Goal: Communication & Community: Answer question/provide support

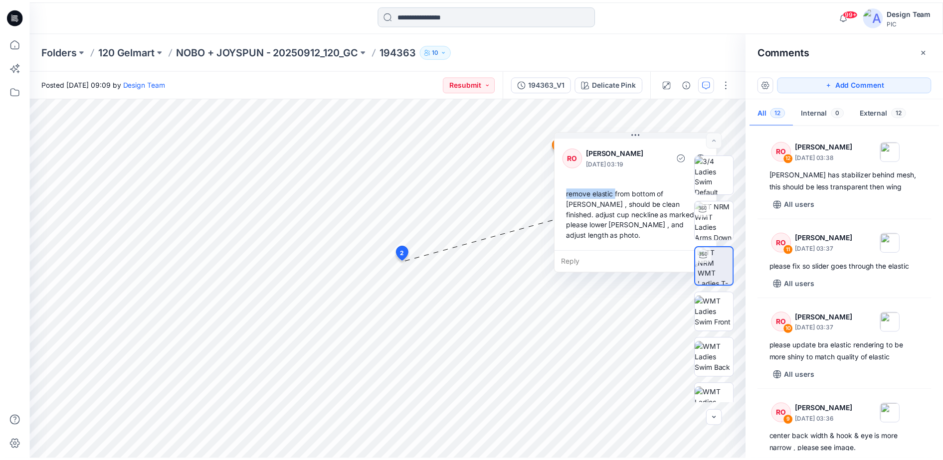
scroll to position [847, 0]
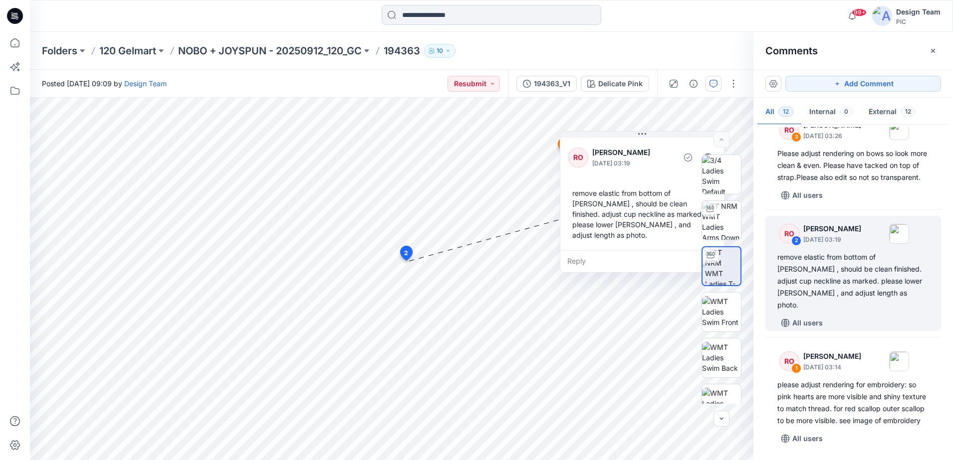
click at [454, 11] on input at bounding box center [491, 15] width 219 height 20
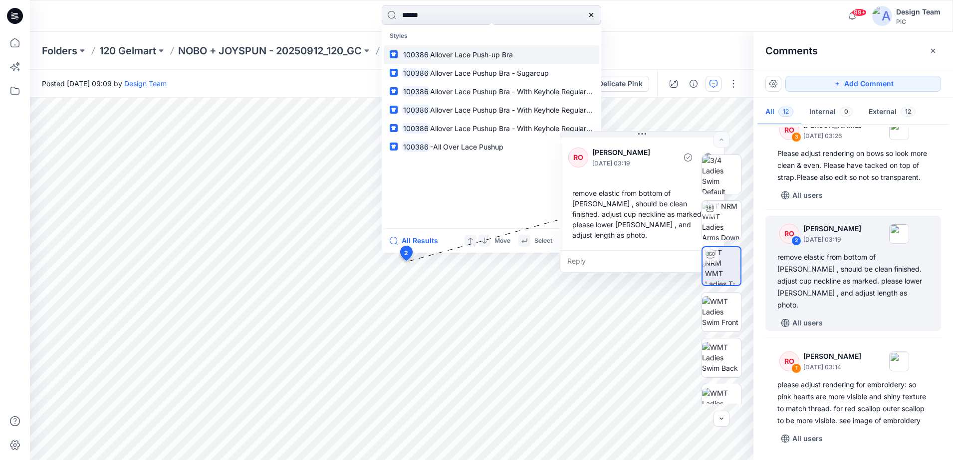
type input "******"
click at [453, 53] on span "Allover Lace Push-up Bra" at bounding box center [471, 54] width 83 height 8
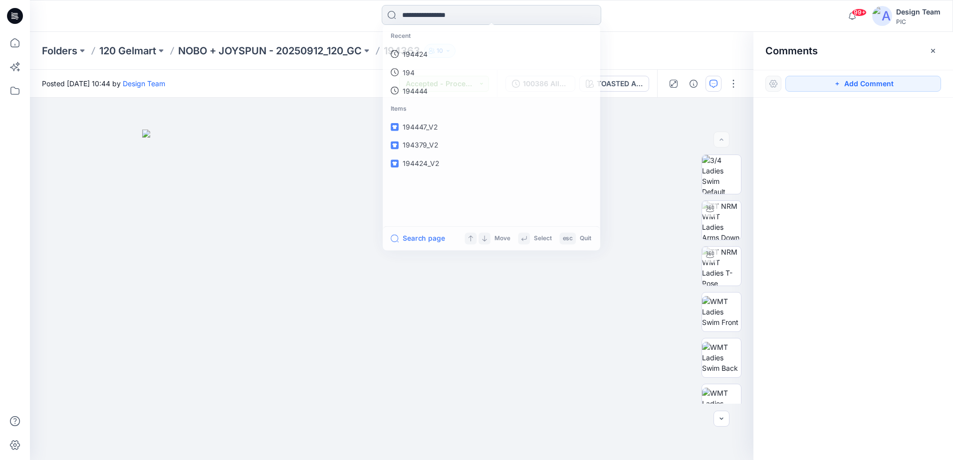
click at [452, 19] on input at bounding box center [491, 15] width 219 height 20
click at [423, 53] on p "100386" at bounding box center [414, 54] width 25 height 10
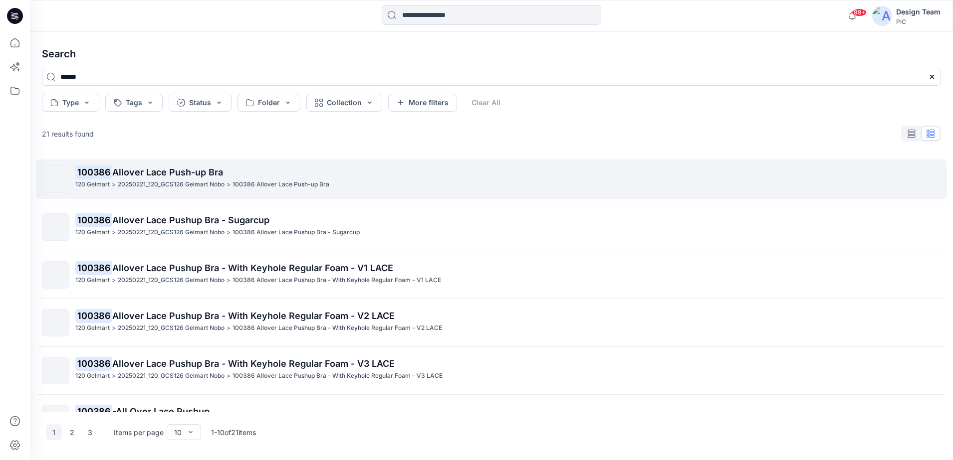
click at [102, 175] on mark "100386" at bounding box center [93, 172] width 37 height 14
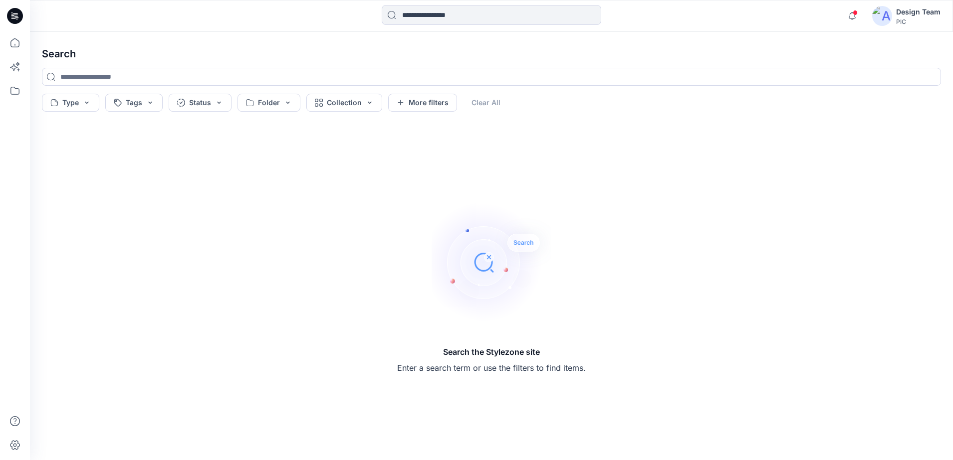
click at [481, 259] on img at bounding box center [491, 263] width 120 height 120
click at [486, 260] on img at bounding box center [491, 263] width 120 height 120
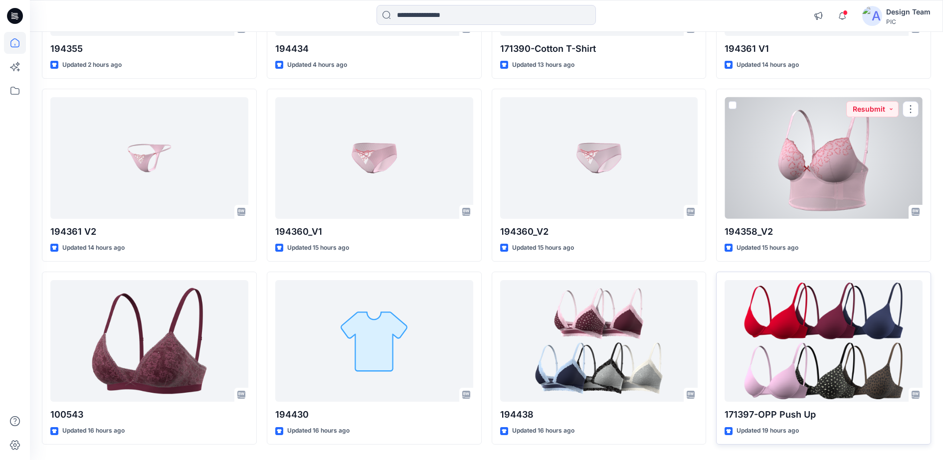
scroll to position [249, 0]
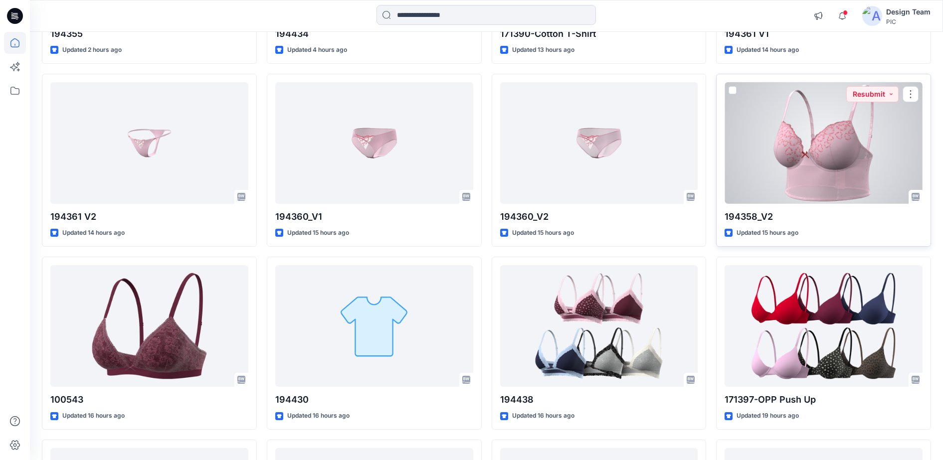
click at [854, 169] on div at bounding box center [824, 143] width 198 height 122
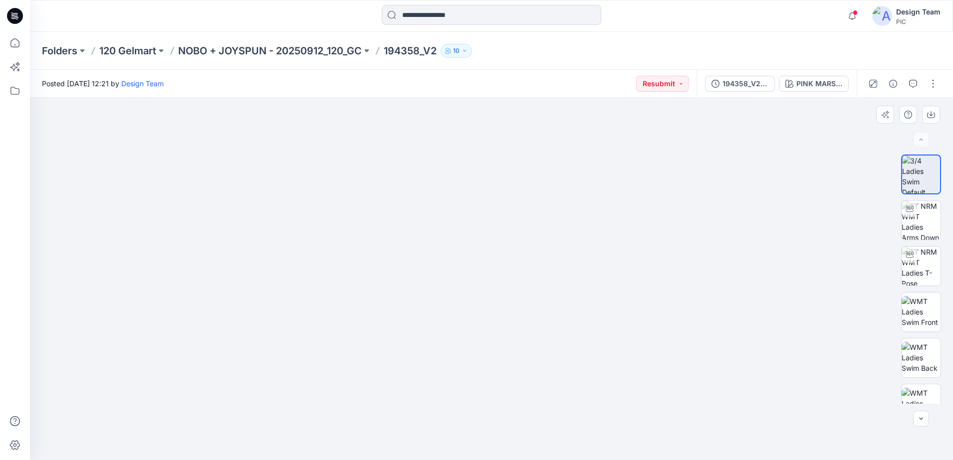
drag, startPoint x: 541, startPoint y: 415, endPoint x: 558, endPoint y: 285, distance: 130.7
click at [558, 269] on img at bounding box center [491, 259] width 344 height 404
drag, startPoint x: 572, startPoint y: 406, endPoint x: 568, endPoint y: 376, distance: 29.7
click at [568, 376] on img at bounding box center [491, 256] width 348 height 408
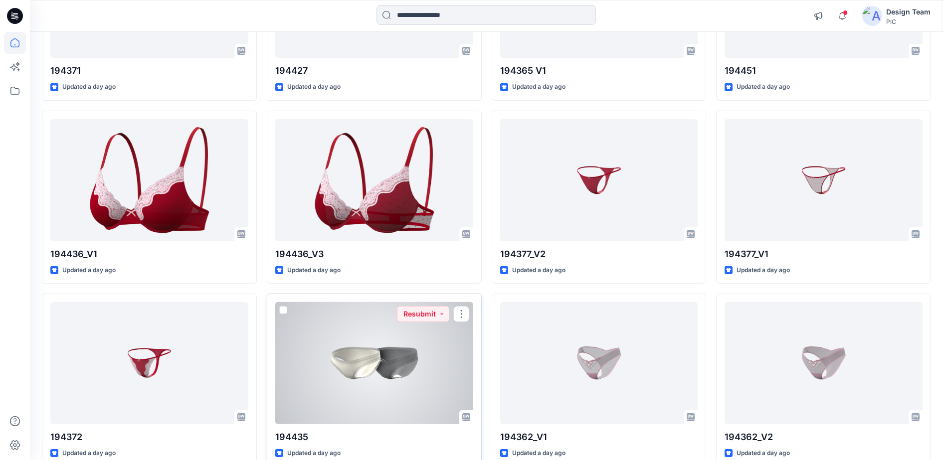
scroll to position [1315, 0]
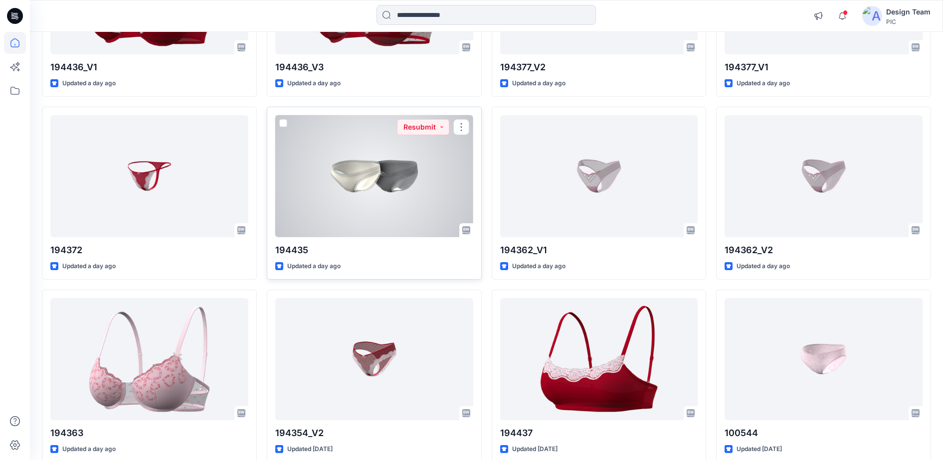
click at [416, 156] on div at bounding box center [374, 176] width 198 height 122
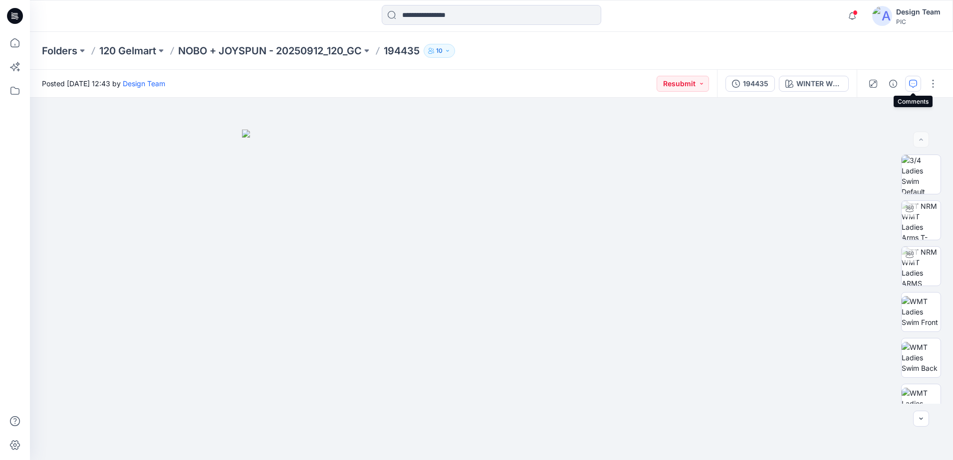
click at [916, 80] on icon "button" at bounding box center [913, 84] width 8 height 8
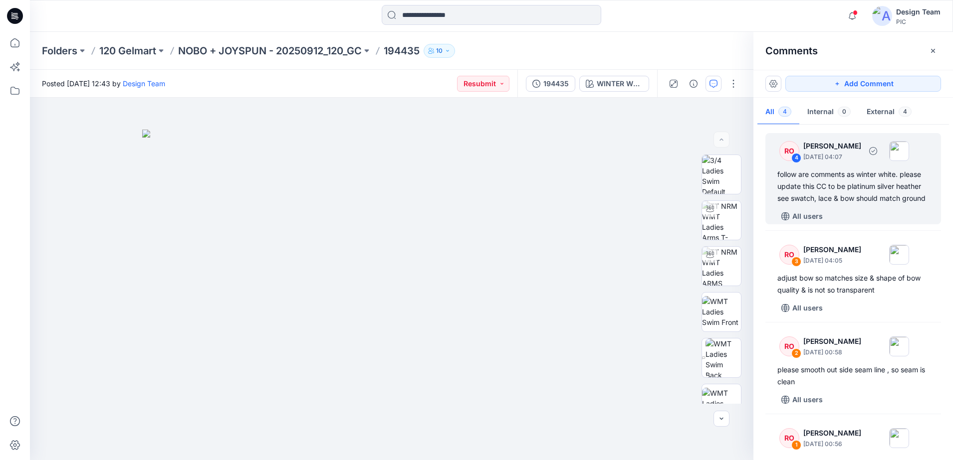
click at [827, 188] on div "follow are comments as winter white. please update this CC to be platinum silve…" at bounding box center [853, 187] width 152 height 36
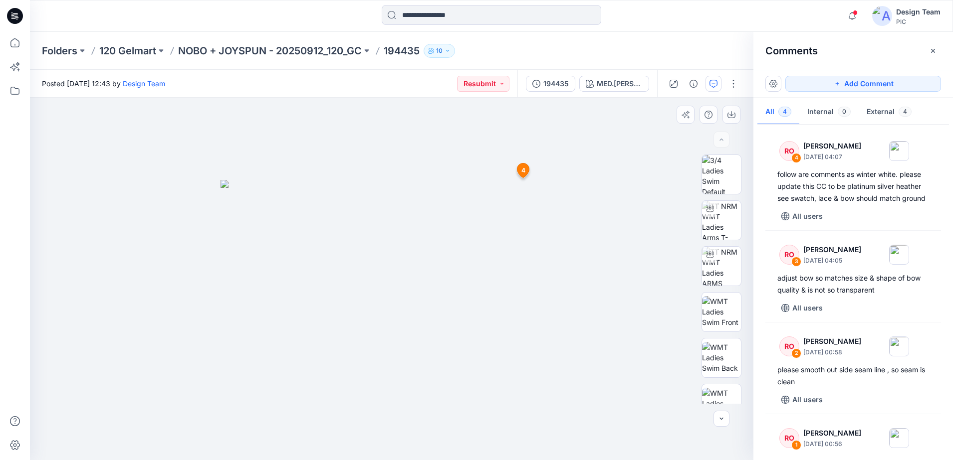
click at [431, 289] on img at bounding box center [391, 320] width 342 height 281
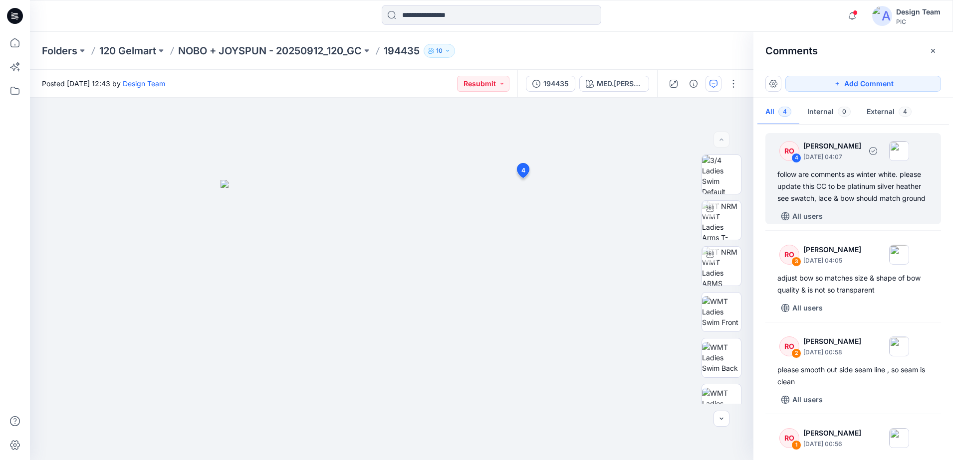
click at [801, 171] on div "follow are comments as winter white. please update this CC to be platinum silve…" at bounding box center [853, 187] width 152 height 36
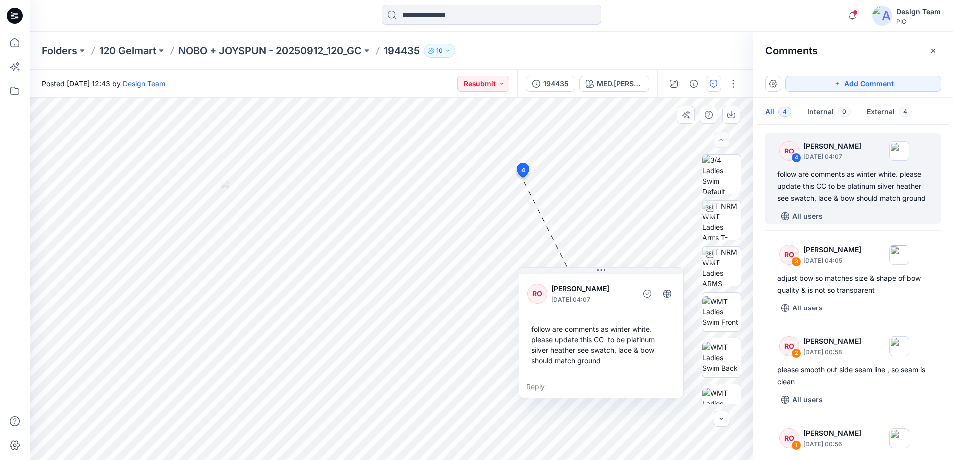
drag, startPoint x: 416, startPoint y: 282, endPoint x: 620, endPoint y: 372, distance: 223.1
click at [620, 372] on div "RO [PERSON_NAME] [DATE] 04:07 follow are comments as [PERSON_NAME]. please upda…" at bounding box center [601, 324] width 164 height 104
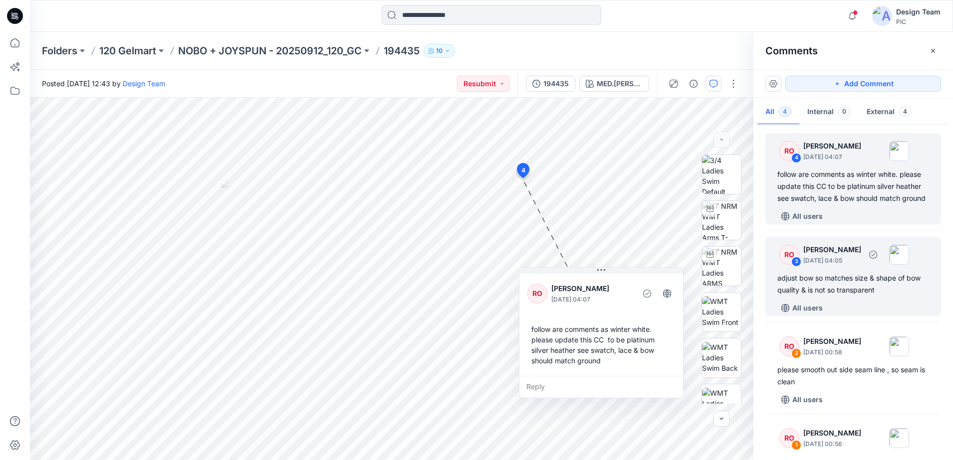
click at [797, 267] on div "3" at bounding box center [796, 262] width 10 height 10
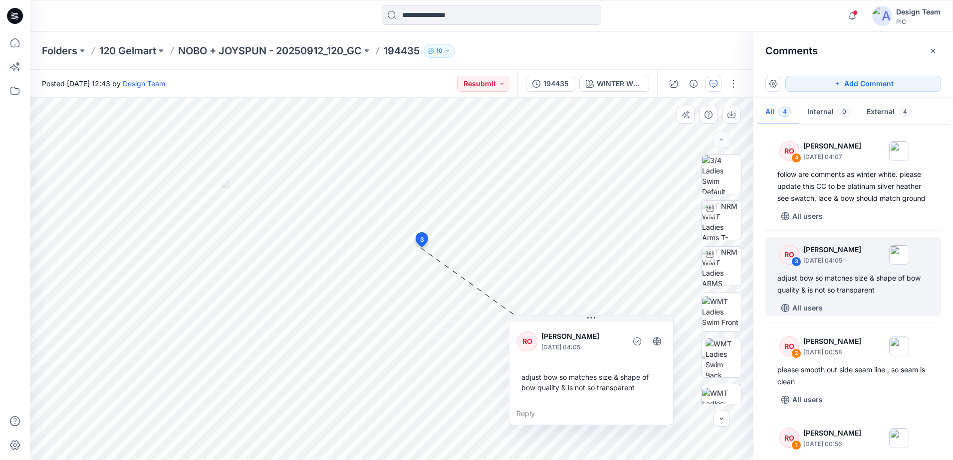
drag, startPoint x: 372, startPoint y: 216, endPoint x: 540, endPoint y: 358, distance: 219.8
click at [540, 358] on div "RO [PERSON_NAME] [DATE] 04:05 adjust bow so matches size & shape of bow quality…" at bounding box center [591, 361] width 164 height 83
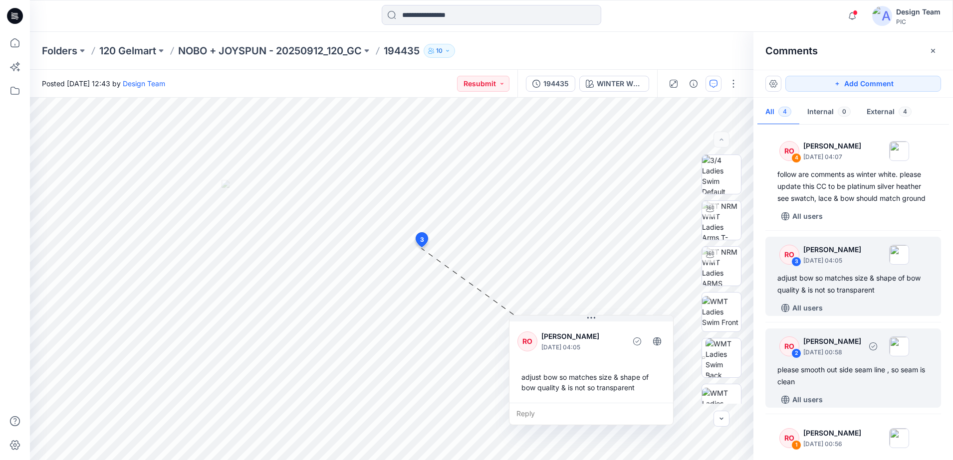
click at [795, 372] on div "RO 2 [PERSON_NAME] [DATE] 00:58 please smooth out side seam line , so seam is c…" at bounding box center [853, 368] width 176 height 79
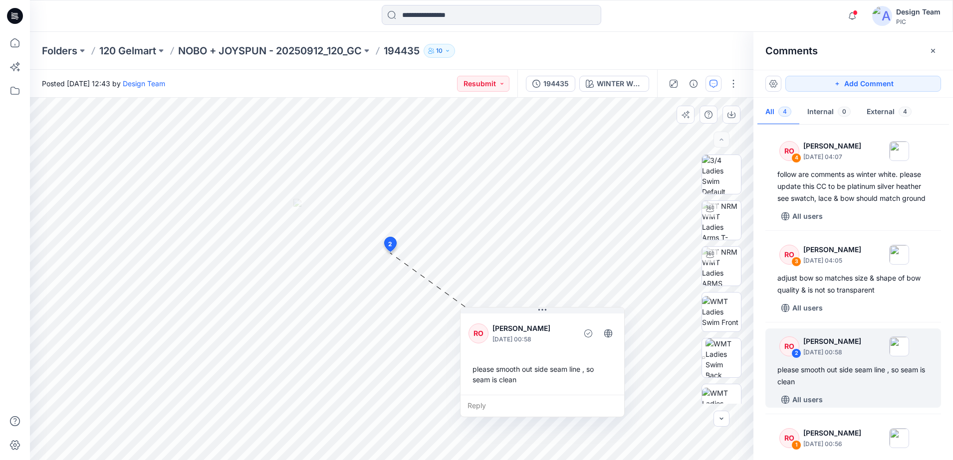
drag, startPoint x: 460, startPoint y: 302, endPoint x: 533, endPoint y: 347, distance: 86.0
click at [535, 346] on div "RO [PERSON_NAME] [DATE] 00:58" at bounding box center [542, 333] width 148 height 27
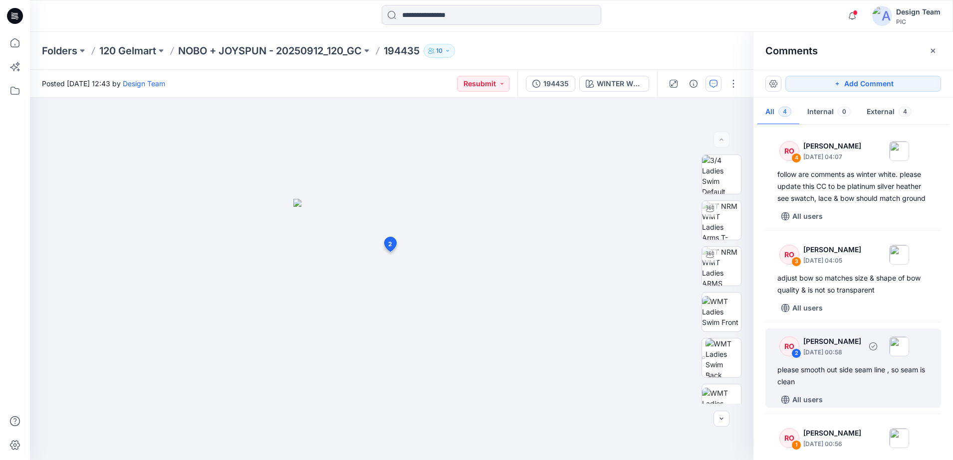
click at [802, 373] on div "RO 2 [PERSON_NAME] [DATE] 00:58 please smooth out side seam line , so seam is c…" at bounding box center [853, 368] width 176 height 79
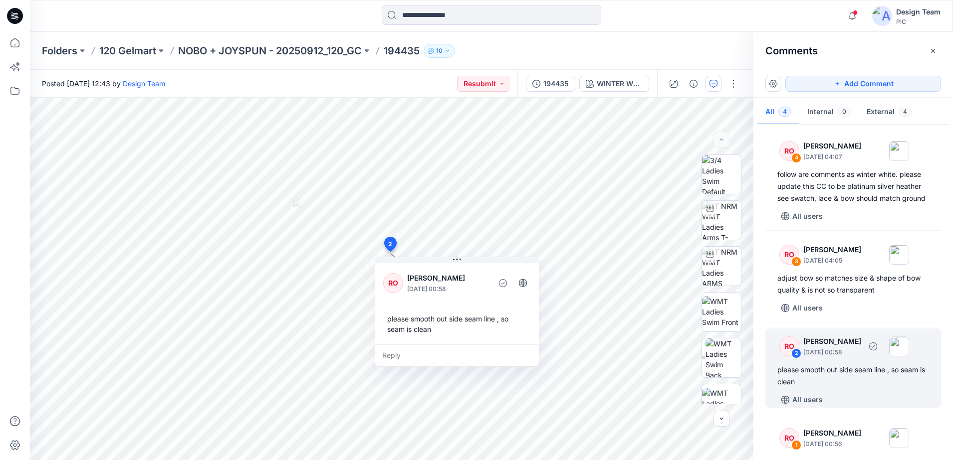
click at [795, 359] on div "2" at bounding box center [796, 354] width 10 height 10
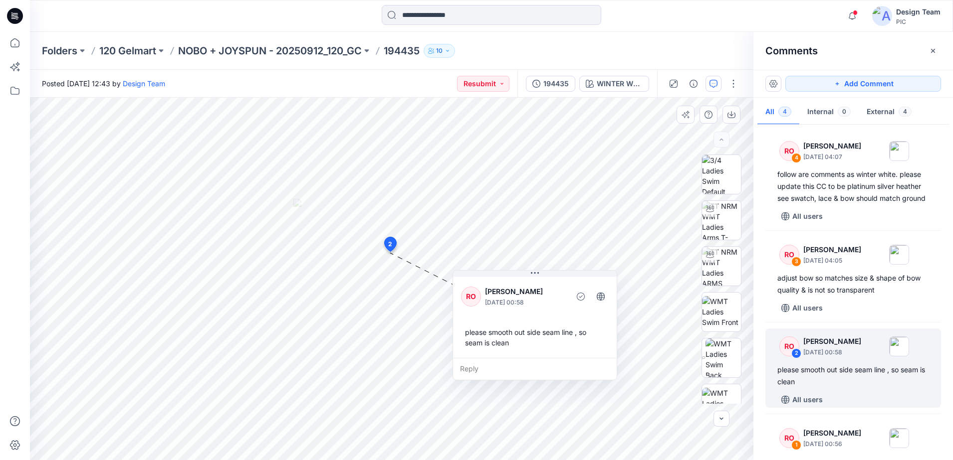
drag, startPoint x: 457, startPoint y: 333, endPoint x: 535, endPoint y: 347, distance: 79.0
click at [535, 347] on div "please smooth out side seam line , so seam is clean" at bounding box center [535, 337] width 148 height 29
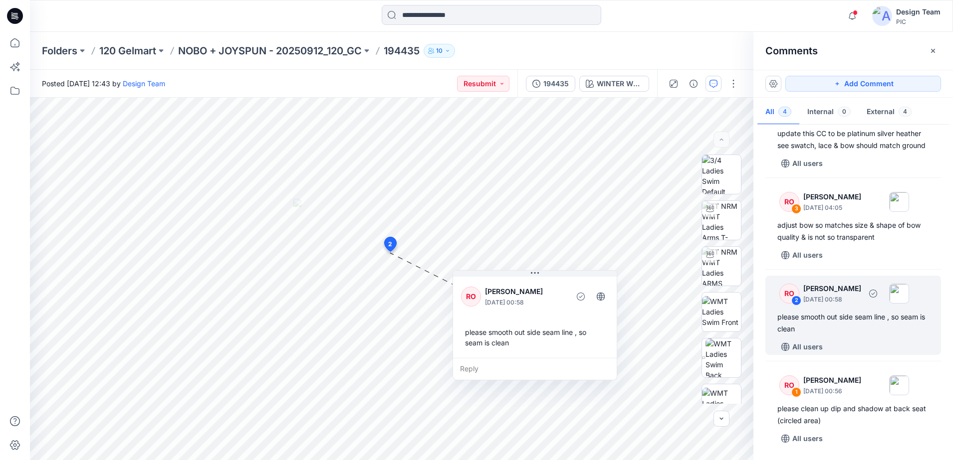
scroll to position [65, 0]
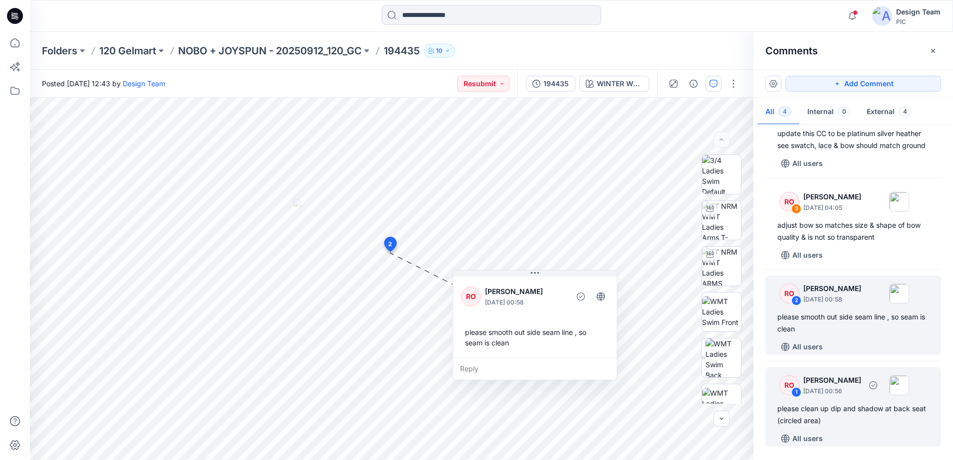
click at [785, 382] on div "RO" at bounding box center [789, 386] width 20 height 20
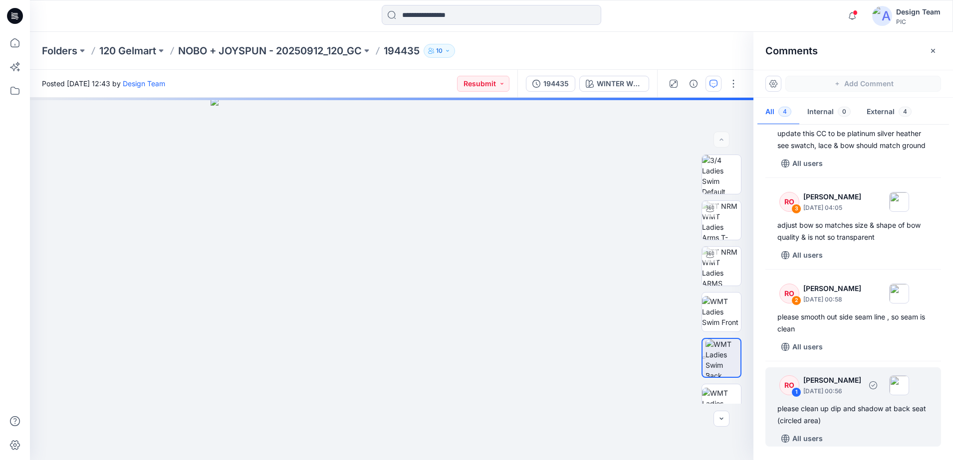
click at [792, 379] on div "RO" at bounding box center [789, 386] width 20 height 20
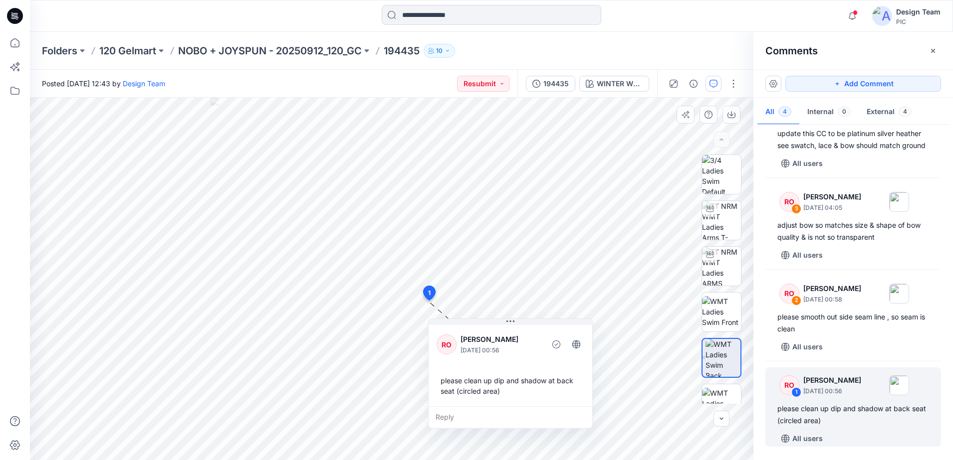
drag, startPoint x: 564, startPoint y: 397, endPoint x: 565, endPoint y: 411, distance: 14.5
click at [565, 411] on div "Reply" at bounding box center [510, 418] width 164 height 22
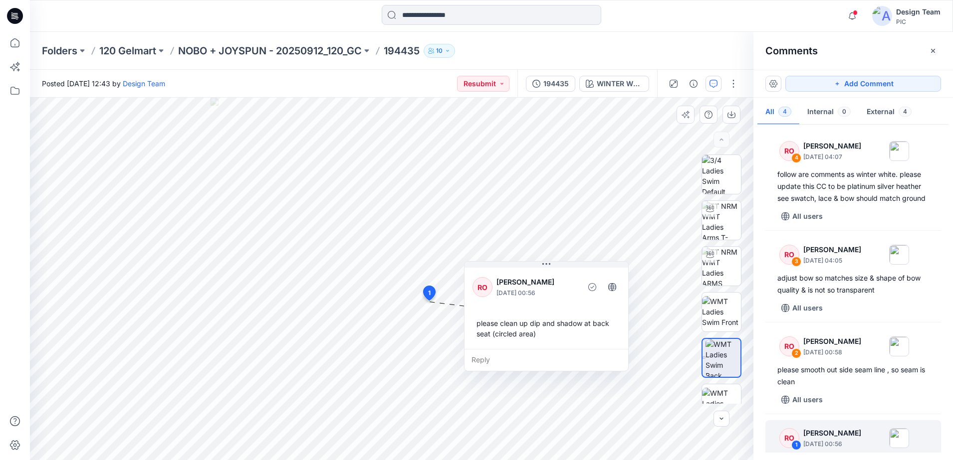
drag, startPoint x: 533, startPoint y: 419, endPoint x: 569, endPoint y: 362, distance: 67.3
click at [569, 362] on div "Reply" at bounding box center [546, 360] width 164 height 22
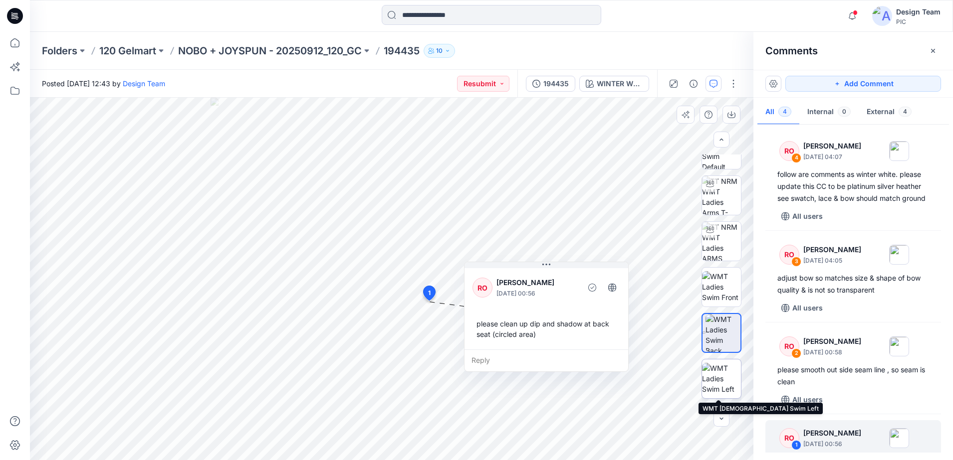
click at [723, 384] on img at bounding box center [721, 378] width 39 height 31
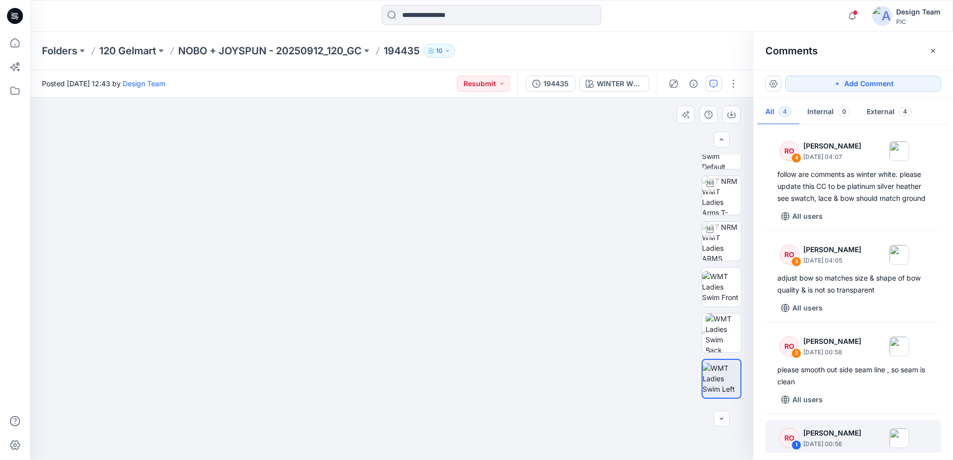
drag, startPoint x: 391, startPoint y: 427, endPoint x: 452, endPoint y: 299, distance: 142.3
click at [452, 300] on img at bounding box center [391, 149] width 642 height 621
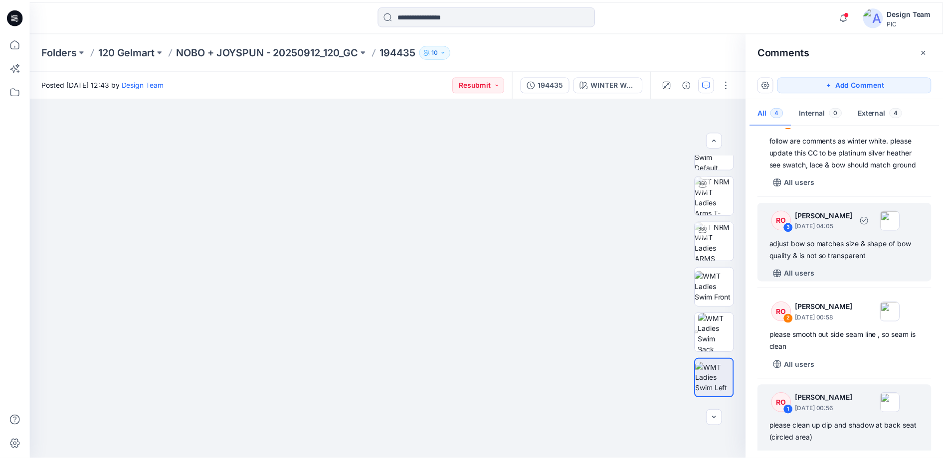
scroll to position [65, 0]
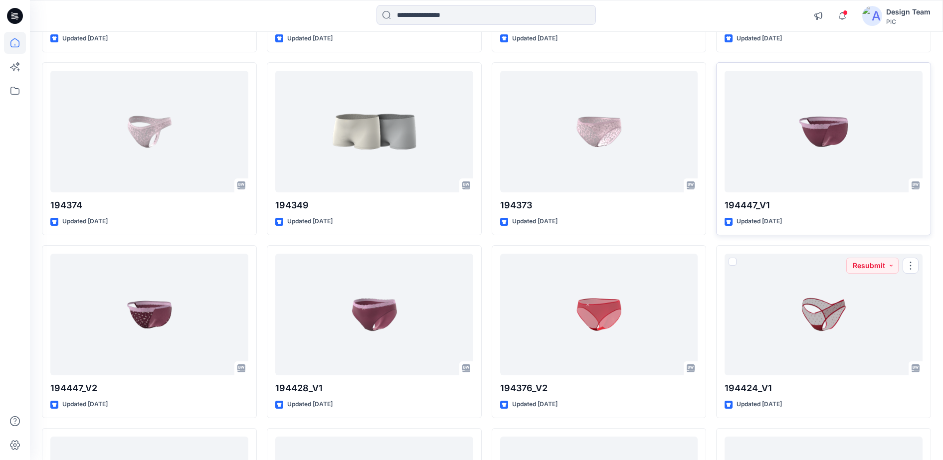
scroll to position [2794, 0]
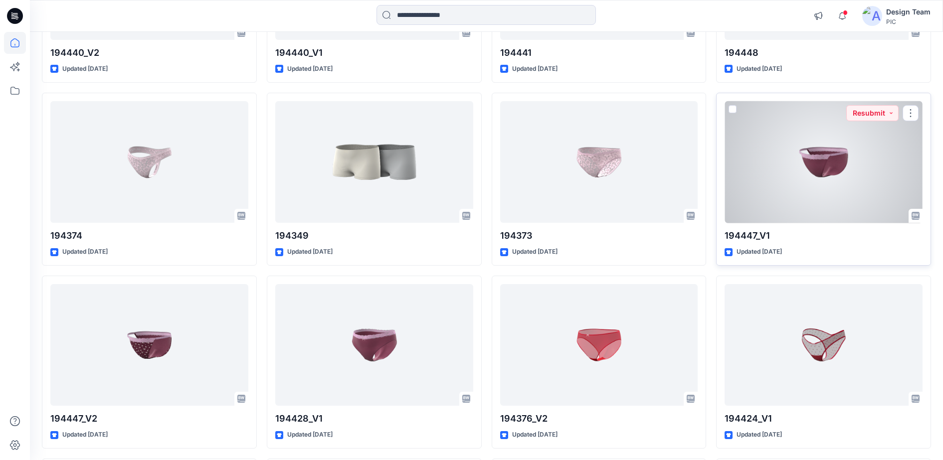
click at [842, 180] on div at bounding box center [824, 162] width 198 height 122
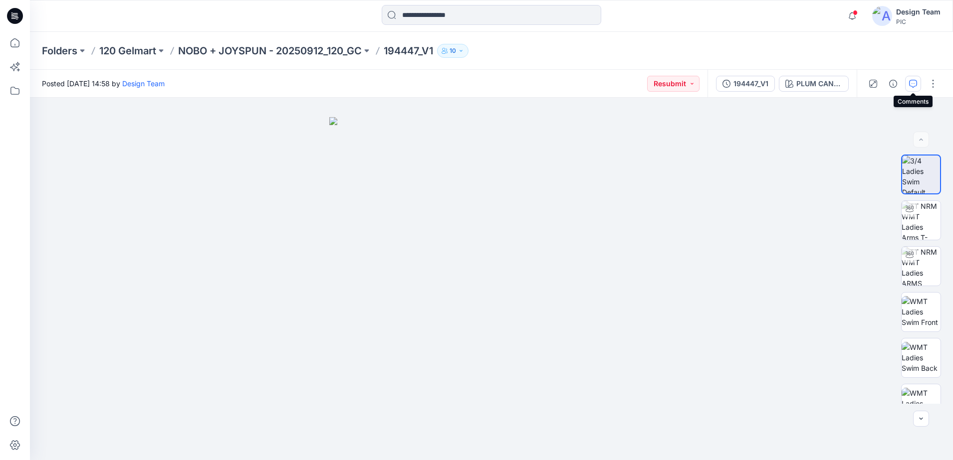
click at [914, 85] on icon "button" at bounding box center [913, 84] width 8 height 8
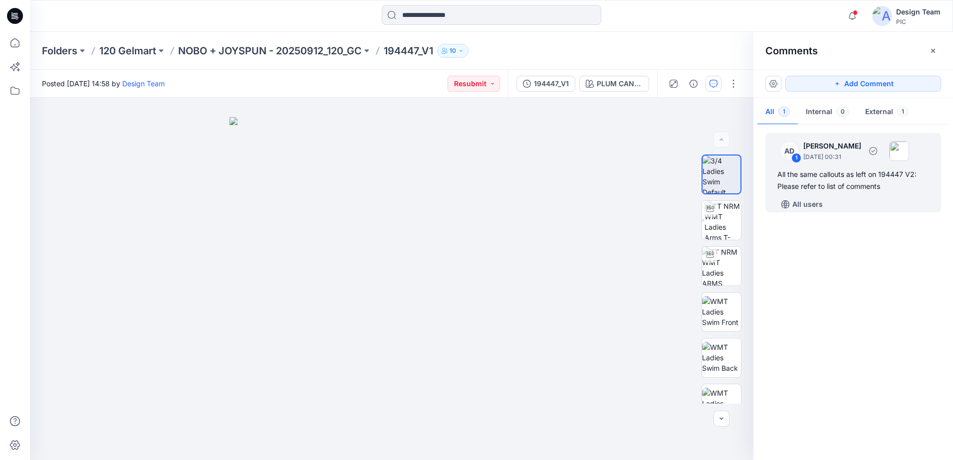
click at [793, 156] on div "1" at bounding box center [796, 158] width 10 height 10
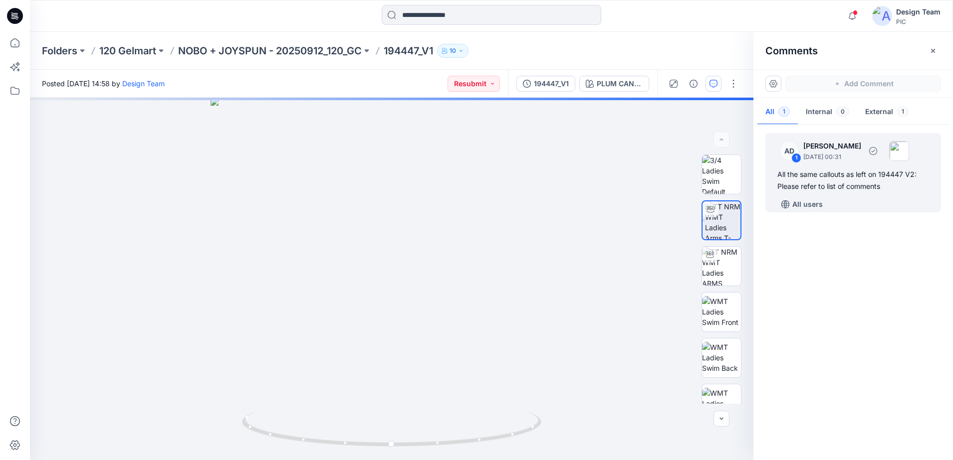
click at [793, 156] on div "1" at bounding box center [796, 158] width 10 height 10
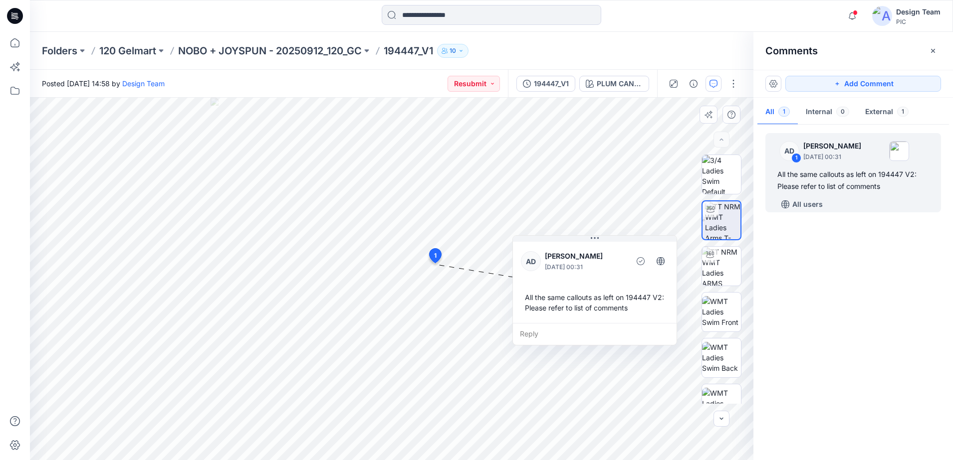
drag, startPoint x: 540, startPoint y: 347, endPoint x: 606, endPoint y: 314, distance: 73.6
click at [608, 314] on div "All the same callouts as left on 194447 V2: Please refer to list of comments" at bounding box center [595, 302] width 148 height 29
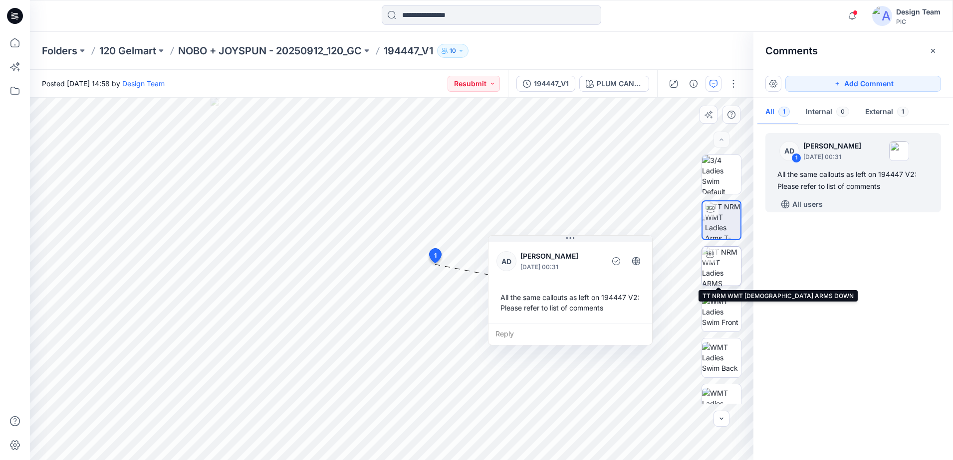
click at [722, 256] on img at bounding box center [721, 266] width 39 height 39
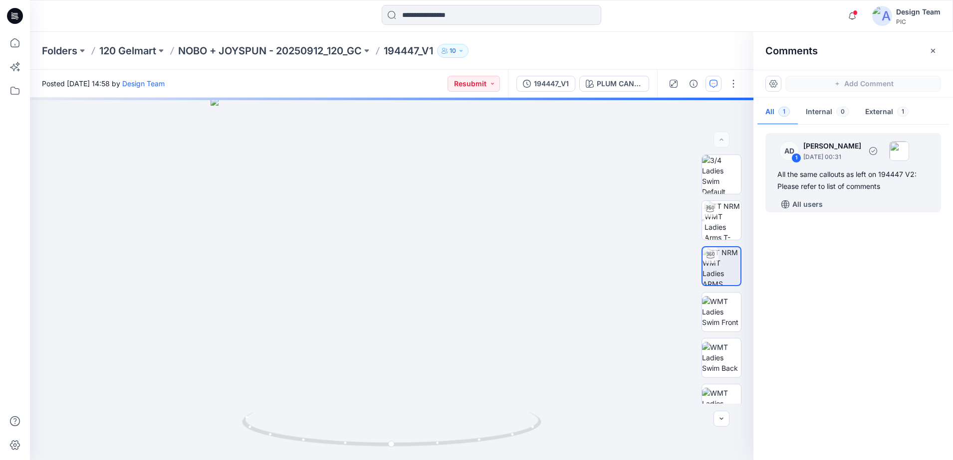
click at [800, 152] on div "AD 1 [PERSON_NAME] [DATE] 00:31" at bounding box center [840, 150] width 138 height 27
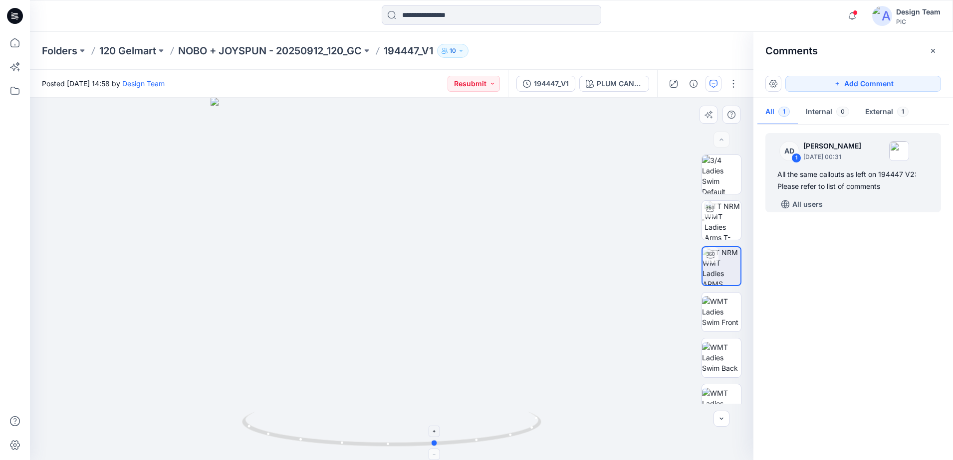
drag, startPoint x: 492, startPoint y: 441, endPoint x: 537, endPoint y: 421, distance: 48.5
click at [537, 421] on icon at bounding box center [393, 430] width 302 height 37
drag, startPoint x: 539, startPoint y: 422, endPoint x: 499, endPoint y: 431, distance: 40.8
click at [499, 431] on icon at bounding box center [393, 430] width 302 height 37
drag, startPoint x: 518, startPoint y: 432, endPoint x: 495, endPoint y: 437, distance: 23.5
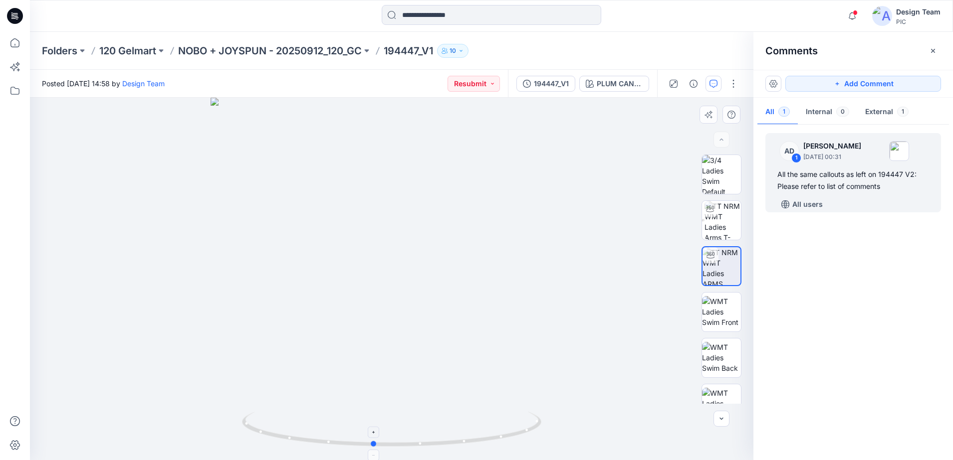
click at [495, 437] on icon at bounding box center [393, 430] width 302 height 37
drag, startPoint x: 528, startPoint y: 438, endPoint x: 491, endPoint y: 440, distance: 37.0
click at [491, 440] on icon at bounding box center [393, 430] width 302 height 37
drag, startPoint x: 310, startPoint y: 405, endPoint x: 297, endPoint y: 401, distance: 13.7
click at [297, 401] on div at bounding box center [391, 279] width 723 height 363
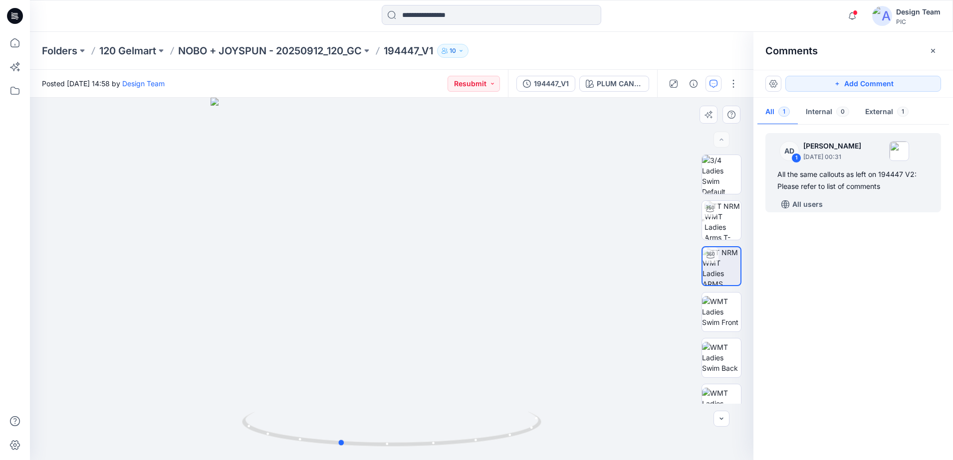
drag, startPoint x: 293, startPoint y: 441, endPoint x: 309, endPoint y: 449, distance: 18.3
click at [309, 449] on div at bounding box center [391, 279] width 723 height 363
click at [724, 305] on img at bounding box center [721, 311] width 39 height 31
click at [694, 348] on div "BW" at bounding box center [721, 279] width 64 height 249
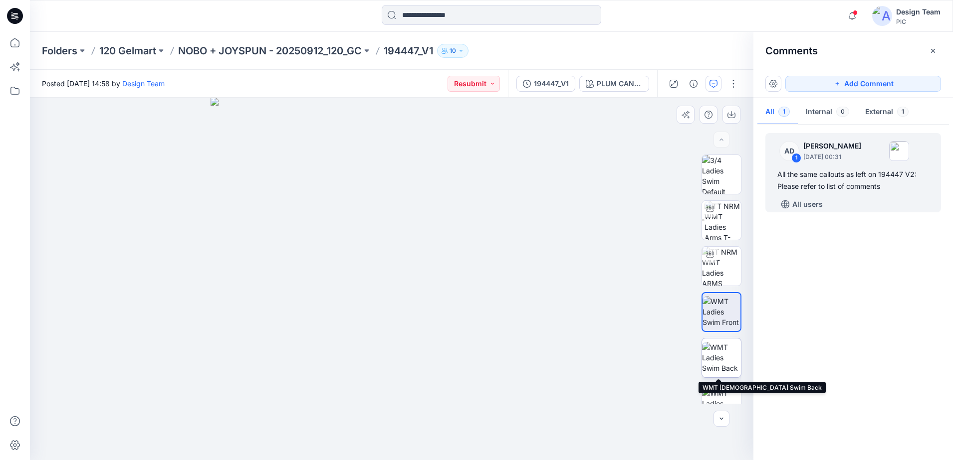
click at [714, 349] on img at bounding box center [721, 357] width 39 height 31
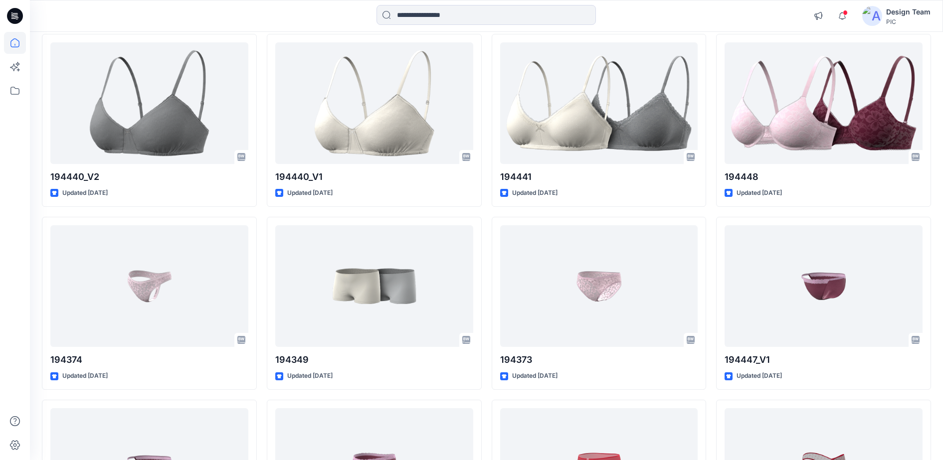
scroll to position [2669, 0]
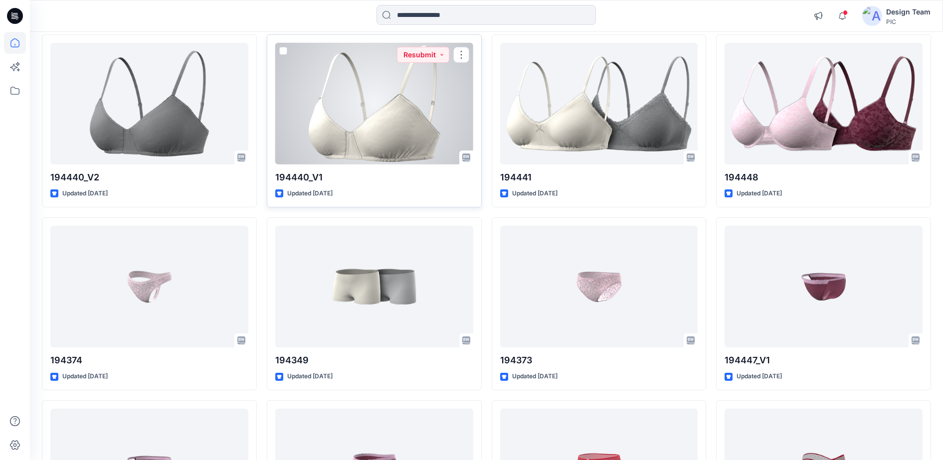
click at [434, 110] on div at bounding box center [374, 104] width 198 height 122
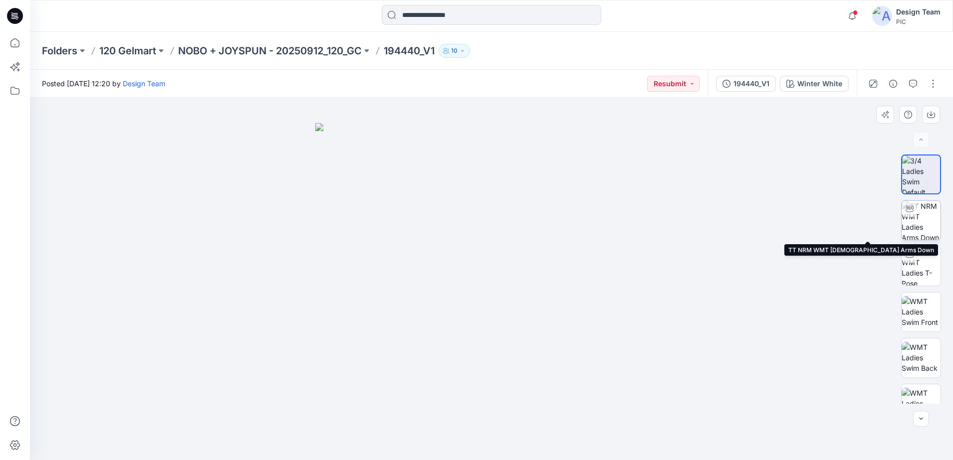
click at [911, 223] on img at bounding box center [920, 220] width 39 height 39
click at [902, 208] on div at bounding box center [910, 210] width 16 height 16
click at [908, 218] on img at bounding box center [921, 221] width 38 height 38
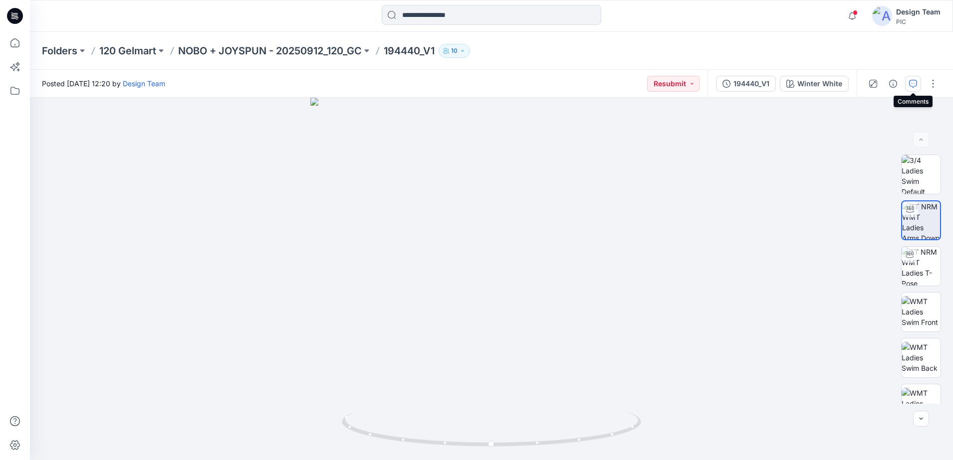
click at [913, 86] on icon "button" at bounding box center [913, 84] width 8 height 8
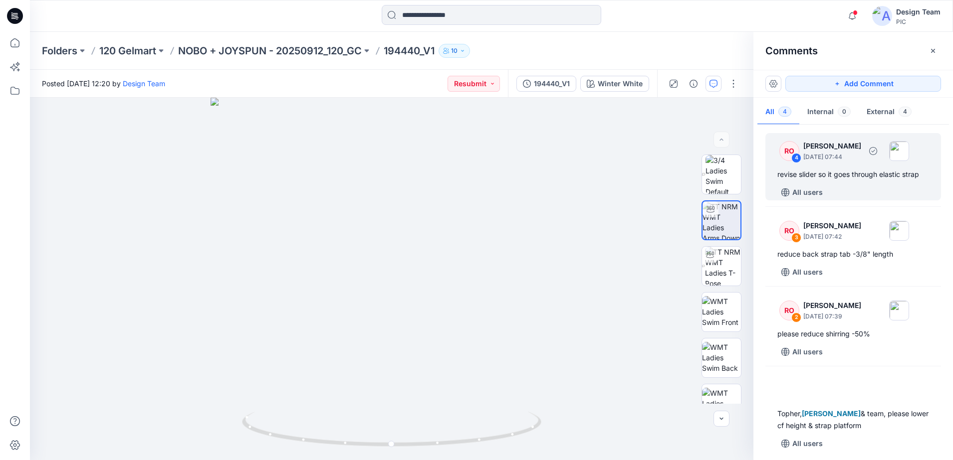
click at [861, 170] on div "revise slider so it goes through elastic strap" at bounding box center [853, 175] width 152 height 12
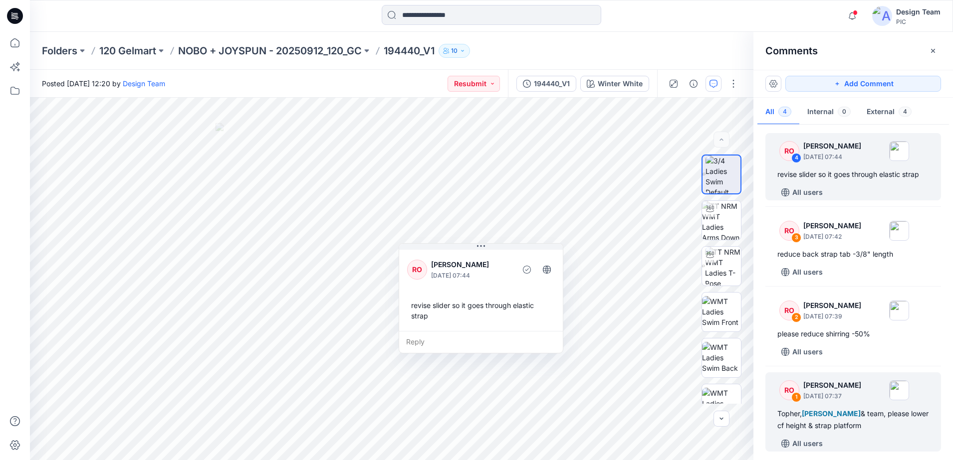
scroll to position [5, 0]
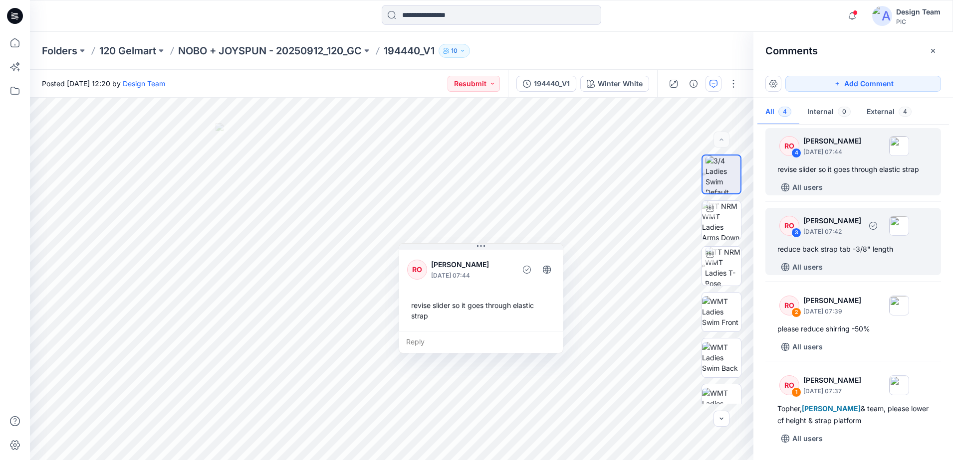
click at [796, 228] on div "3" at bounding box center [796, 233] width 10 height 10
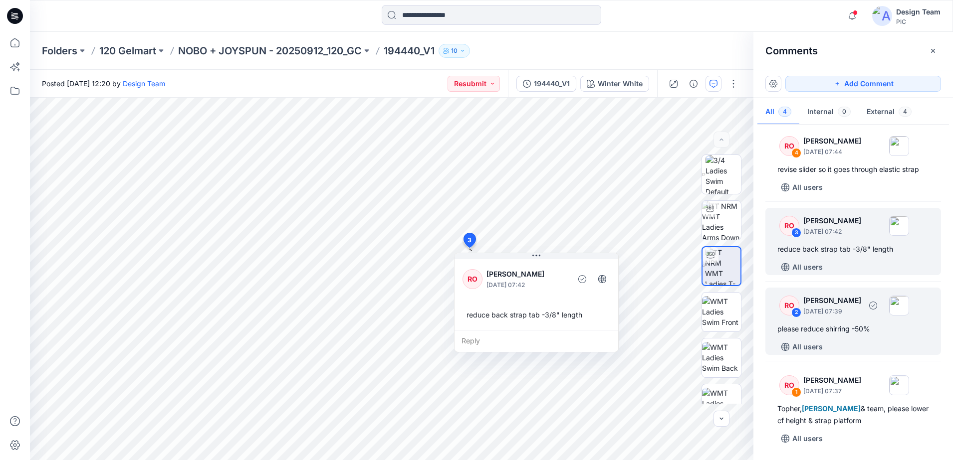
click at [807, 307] on p "[DATE] 07:39" at bounding box center [832, 312] width 58 height 10
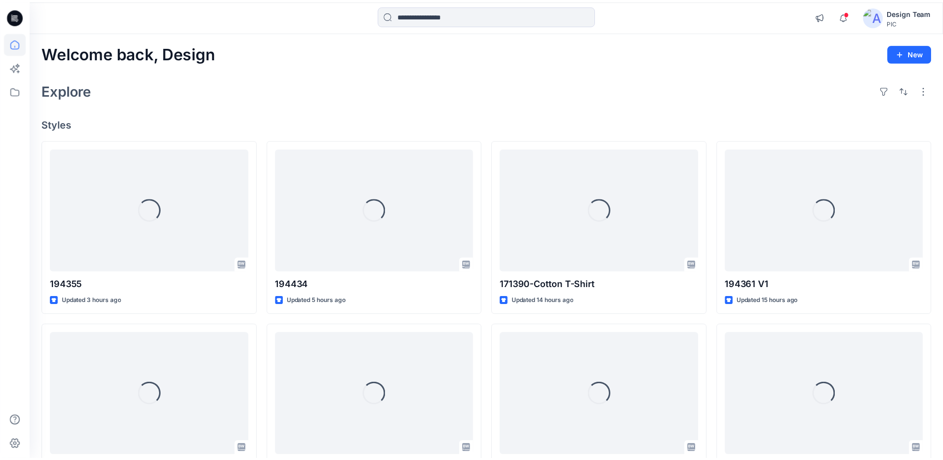
scroll to position [2669, 0]
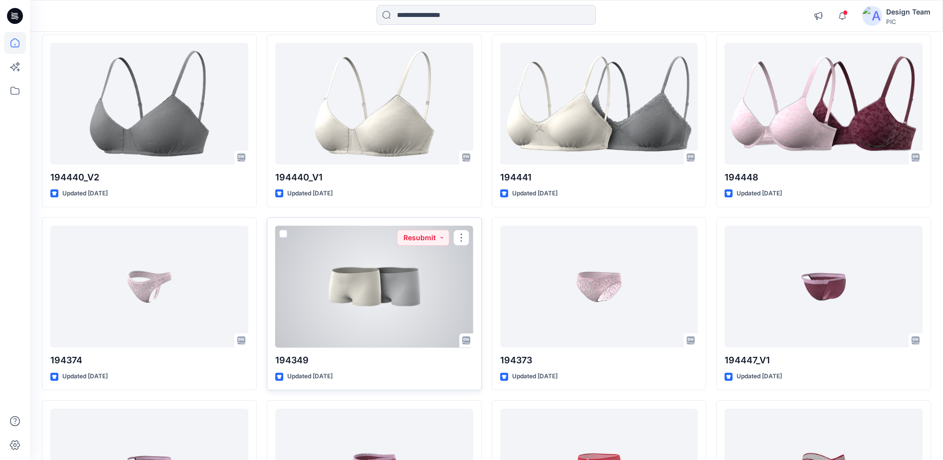
click at [379, 274] on div at bounding box center [374, 287] width 198 height 122
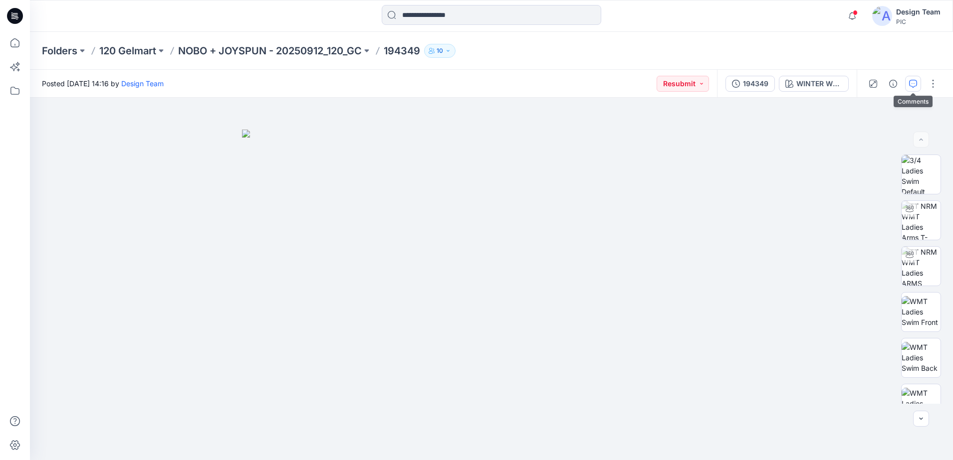
click at [916, 85] on button "button" at bounding box center [913, 84] width 16 height 16
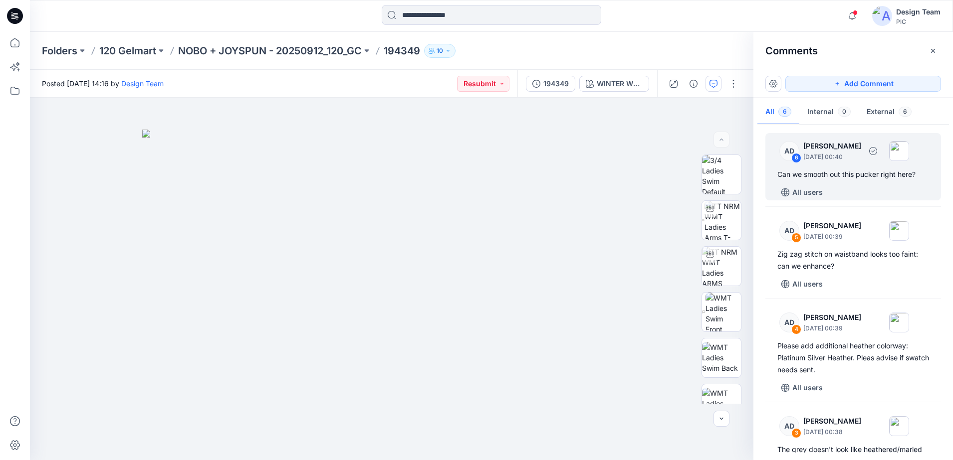
click at [796, 158] on div "6" at bounding box center [796, 158] width 10 height 10
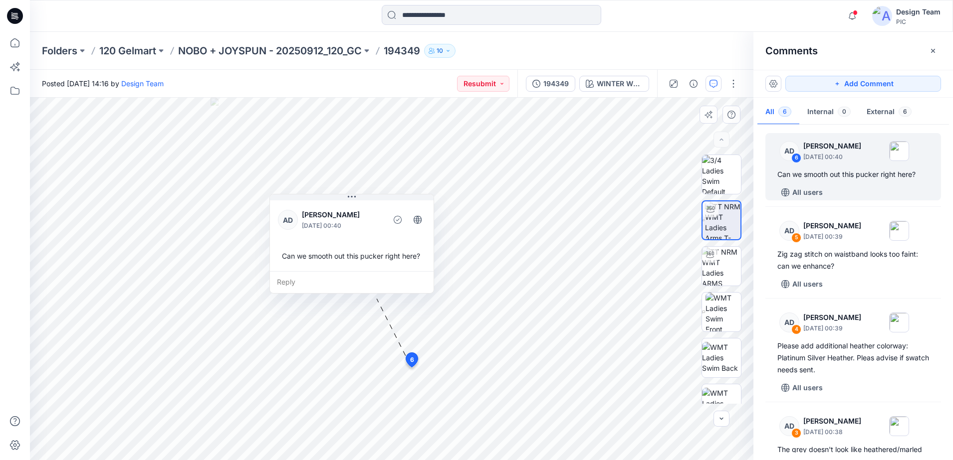
drag, startPoint x: 523, startPoint y: 242, endPoint x: 351, endPoint y: 213, distance: 174.4
click at [351, 213] on p "[PERSON_NAME]" at bounding box center [342, 215] width 81 height 12
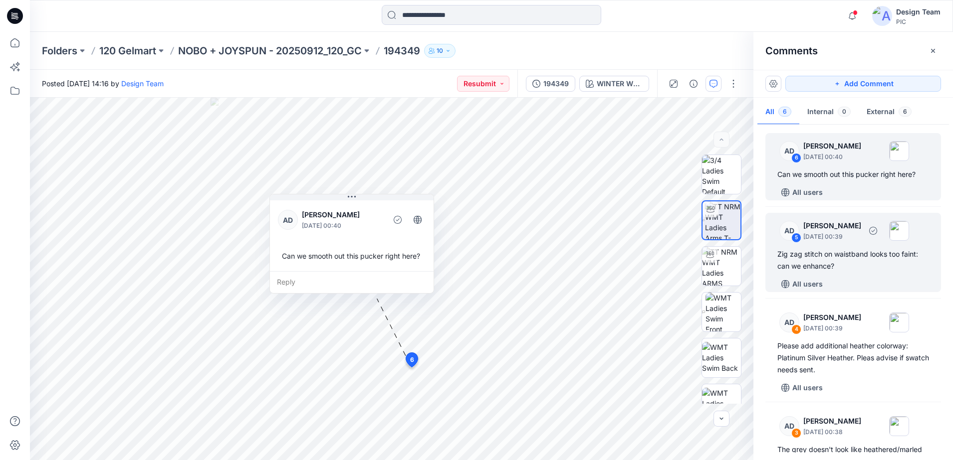
click at [783, 238] on div "AD" at bounding box center [789, 231] width 20 height 20
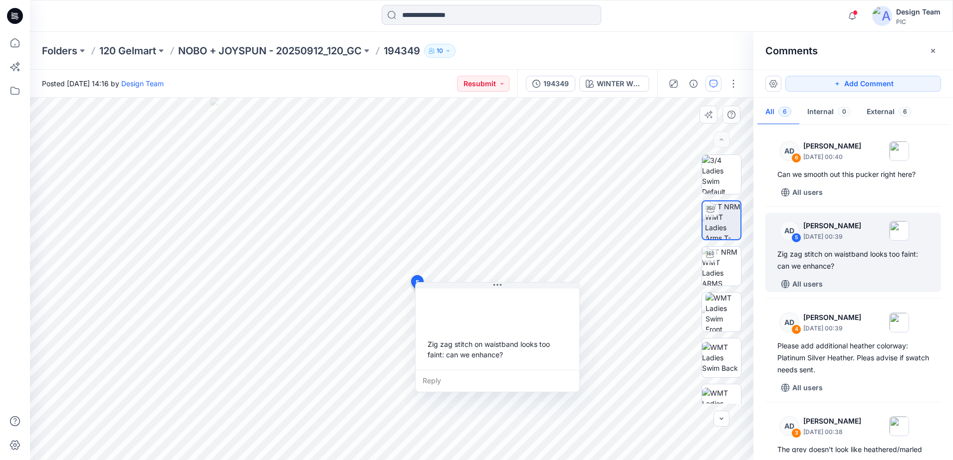
drag, startPoint x: 498, startPoint y: 338, endPoint x: 511, endPoint y: 325, distance: 18.3
click at [511, 325] on div "Zig zag stitch on waistband looks too faint: can we enhance?" at bounding box center [498, 328] width 164 height 83
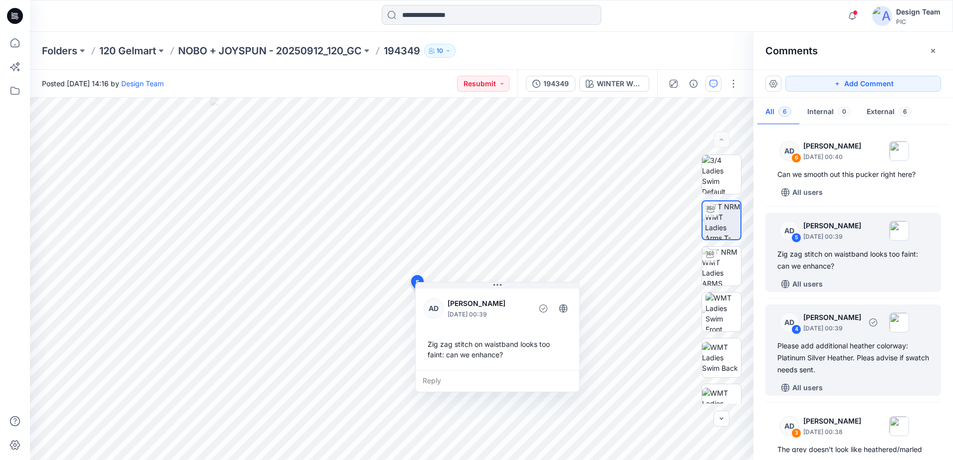
click at [796, 338] on div "AD 4 [PERSON_NAME] [DATE] 00:39 Please add additional heather colorway: Platinu…" at bounding box center [853, 350] width 176 height 91
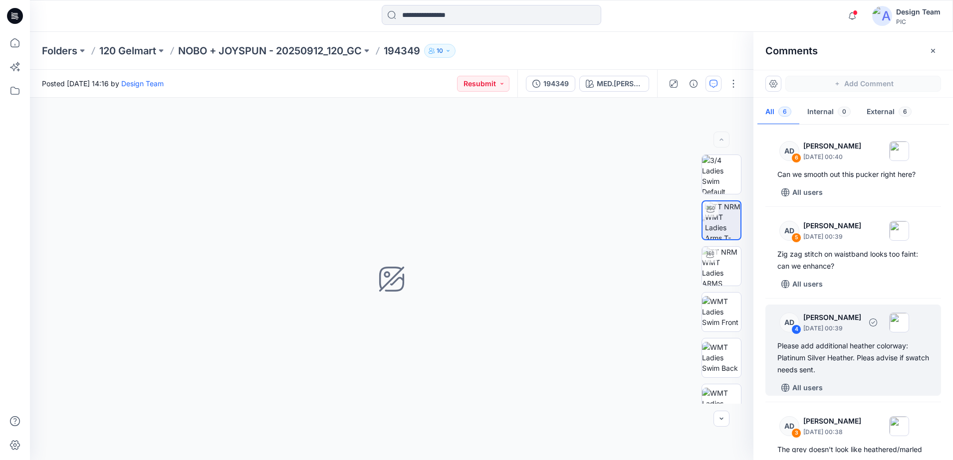
scroll to position [62, 0]
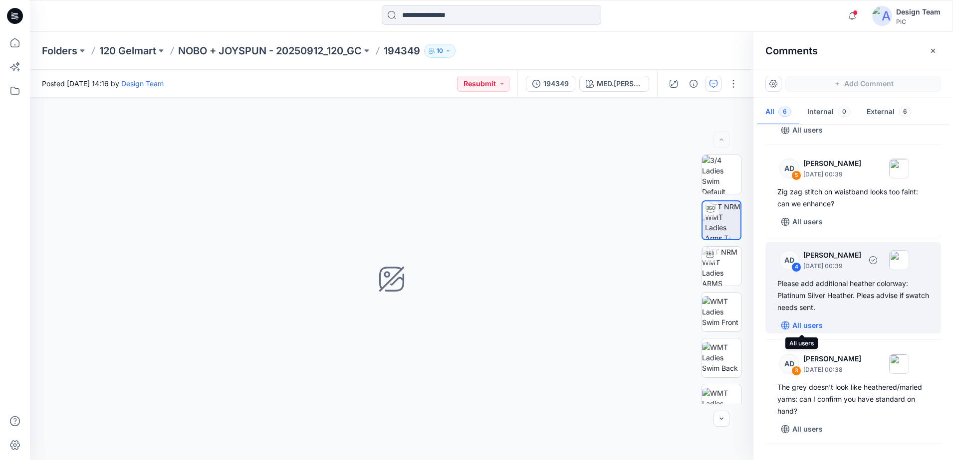
click at [789, 320] on button "All users" at bounding box center [801, 326] width 49 height 16
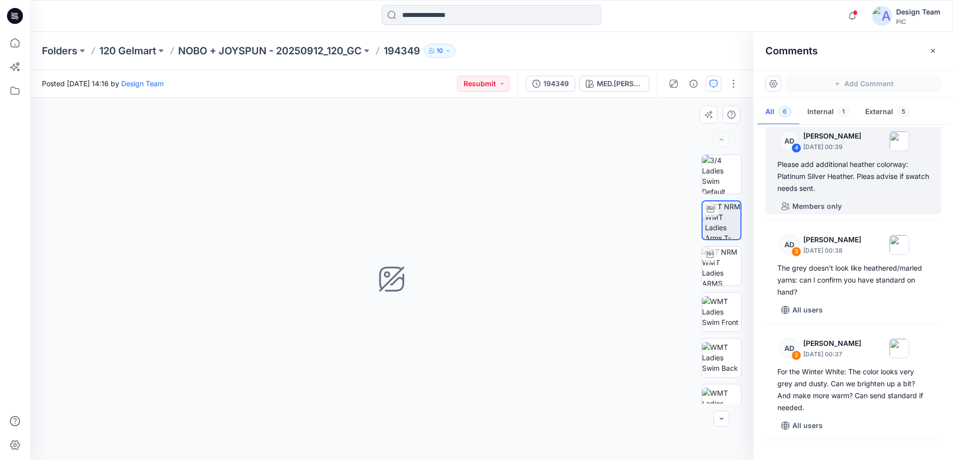
scroll to position [85, 0]
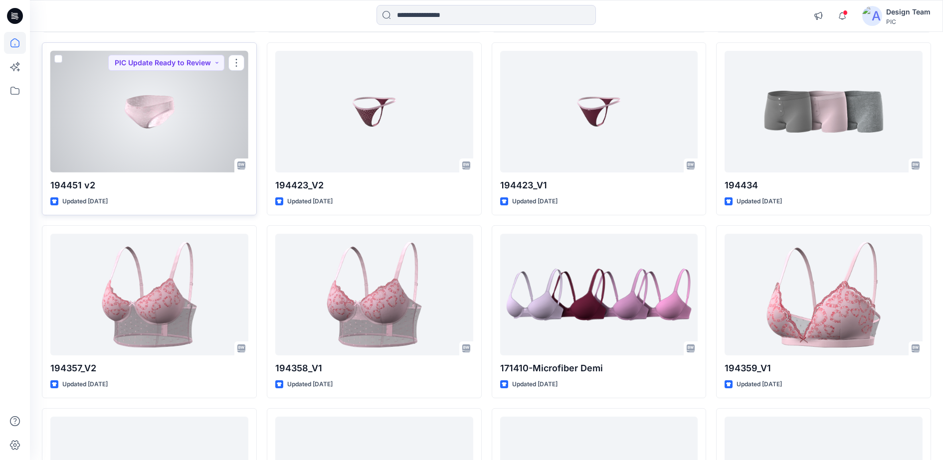
scroll to position [2482, 0]
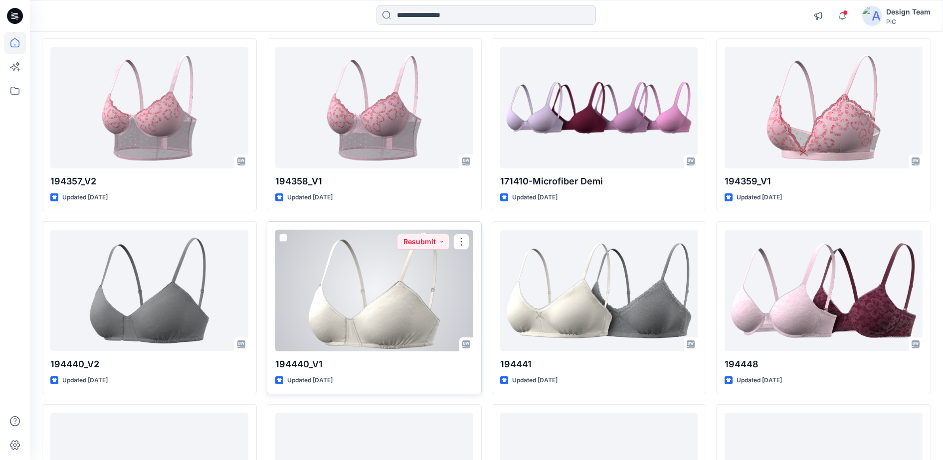
click at [347, 283] on div at bounding box center [374, 291] width 198 height 122
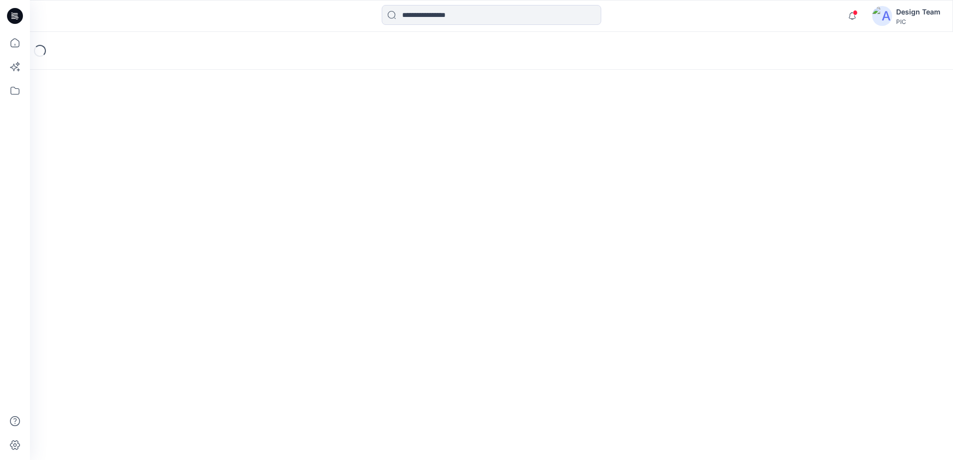
click at [347, 283] on div "Loading..." at bounding box center [491, 246] width 923 height 428
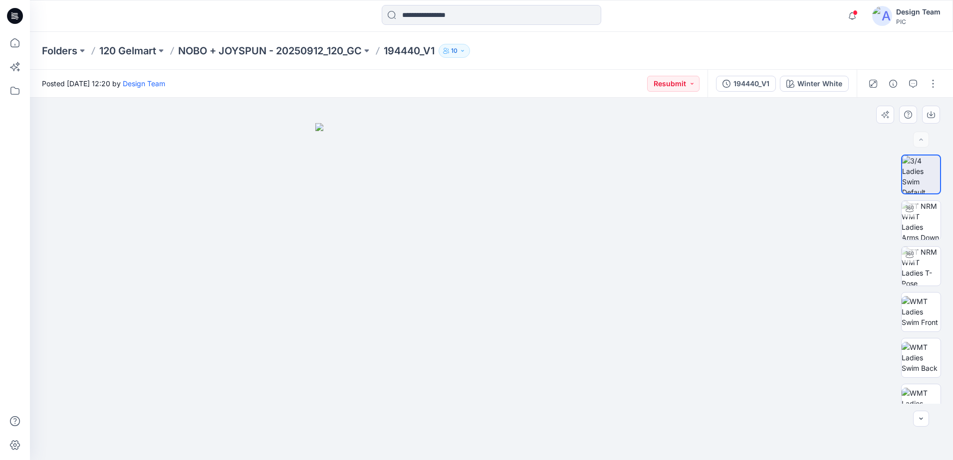
drag, startPoint x: 507, startPoint y: 373, endPoint x: 608, endPoint y: 382, distance: 100.6
click at [606, 380] on img at bounding box center [491, 292] width 352 height 338
click at [912, 86] on icon "button" at bounding box center [913, 84] width 8 height 8
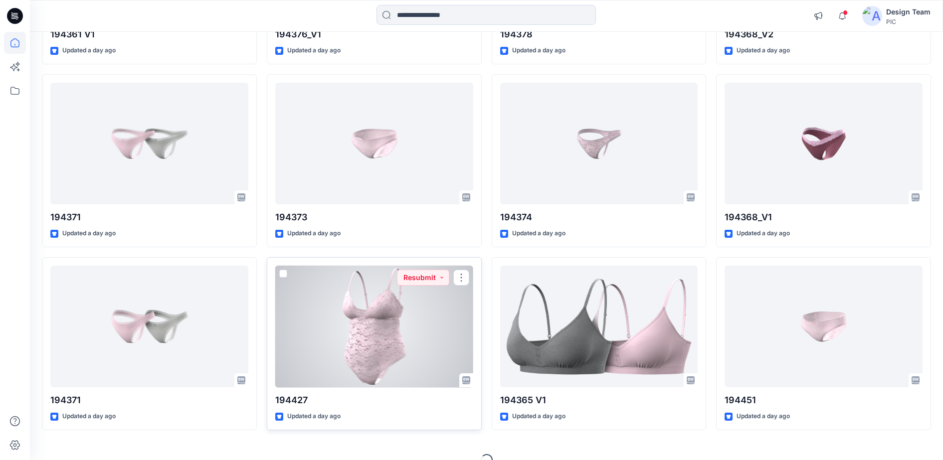
scroll to position [816, 0]
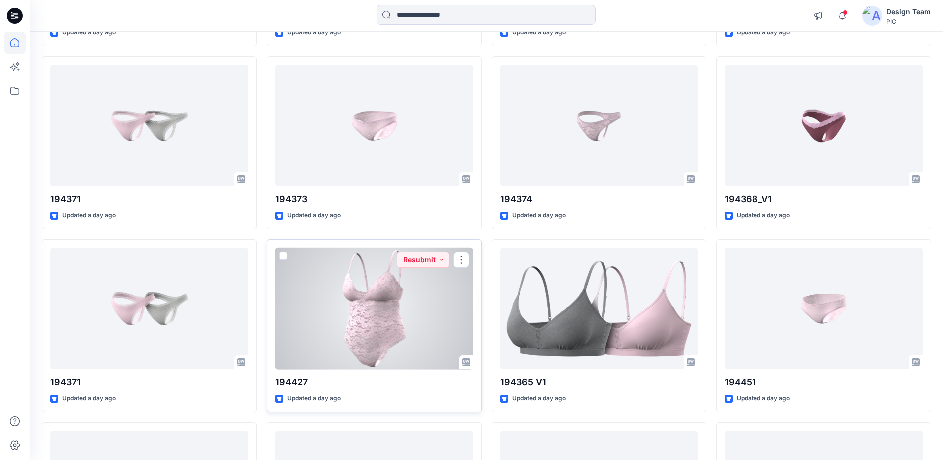
click at [383, 305] on div at bounding box center [374, 309] width 198 height 122
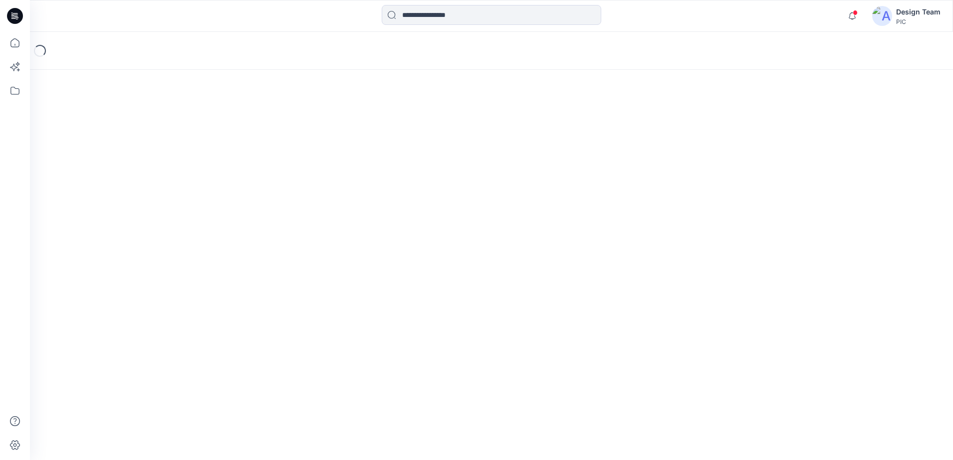
click at [383, 305] on div "Loading..." at bounding box center [491, 246] width 923 height 428
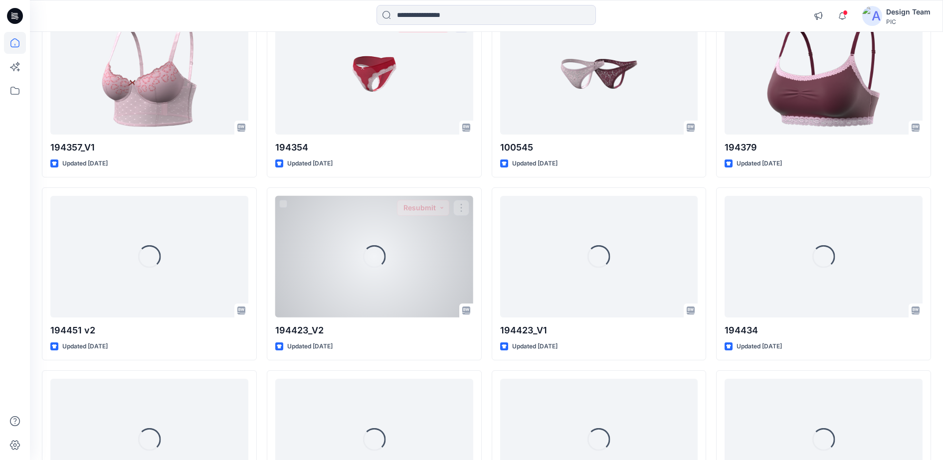
scroll to position [2164, 0]
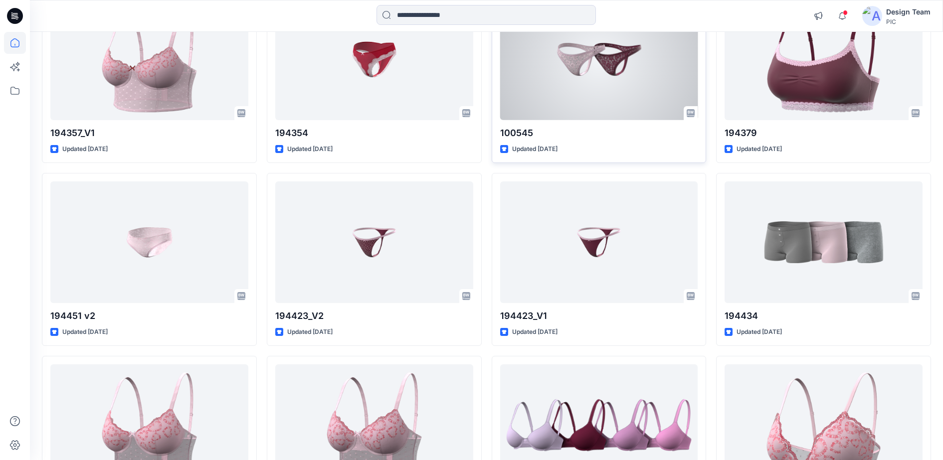
click at [619, 62] on div at bounding box center [599, 59] width 198 height 122
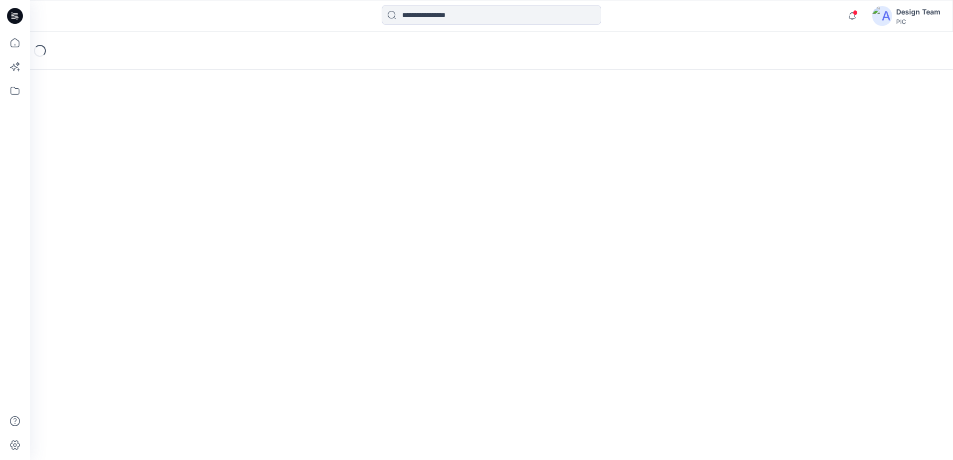
click at [619, 62] on div "Loading..." at bounding box center [491, 51] width 923 height 38
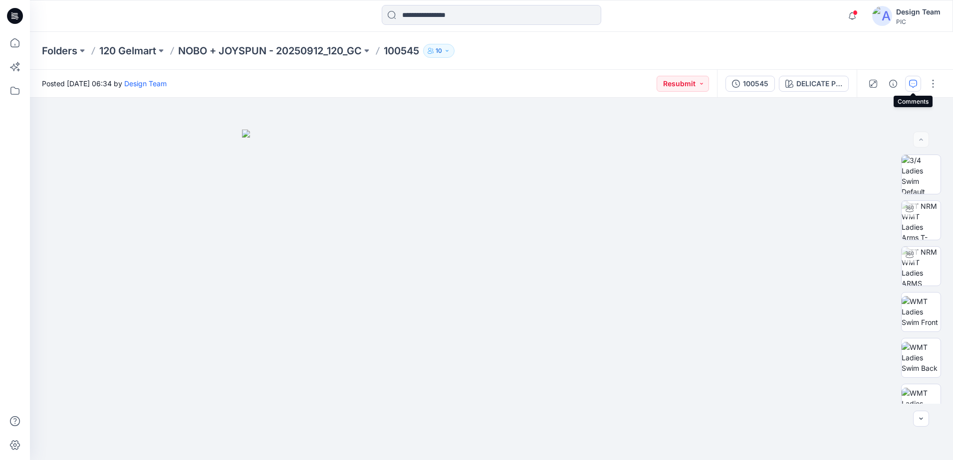
click at [913, 84] on icon "button" at bounding box center [913, 84] width 8 height 8
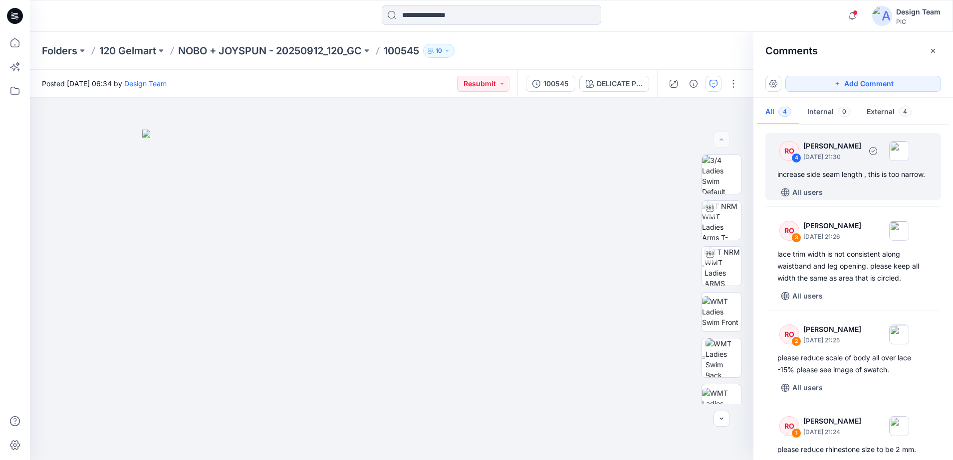
click at [794, 155] on div "4" at bounding box center [796, 158] width 10 height 10
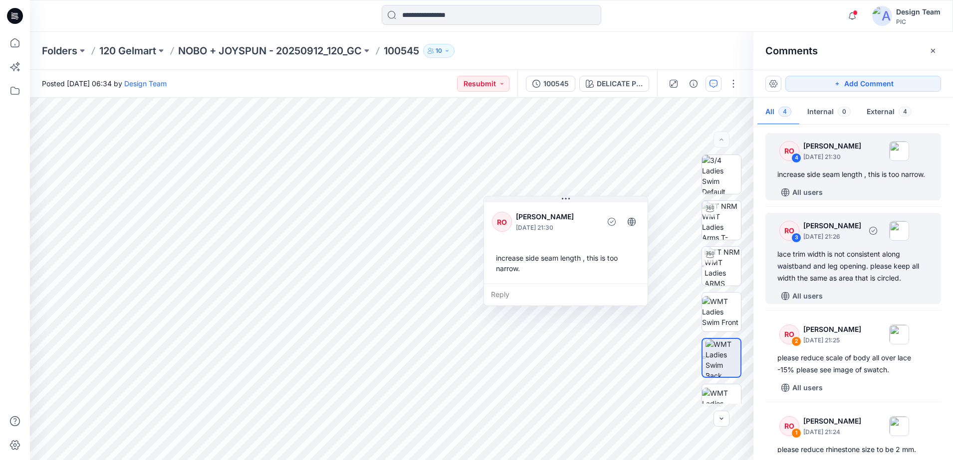
click at [794, 243] on div "3" at bounding box center [796, 238] width 10 height 10
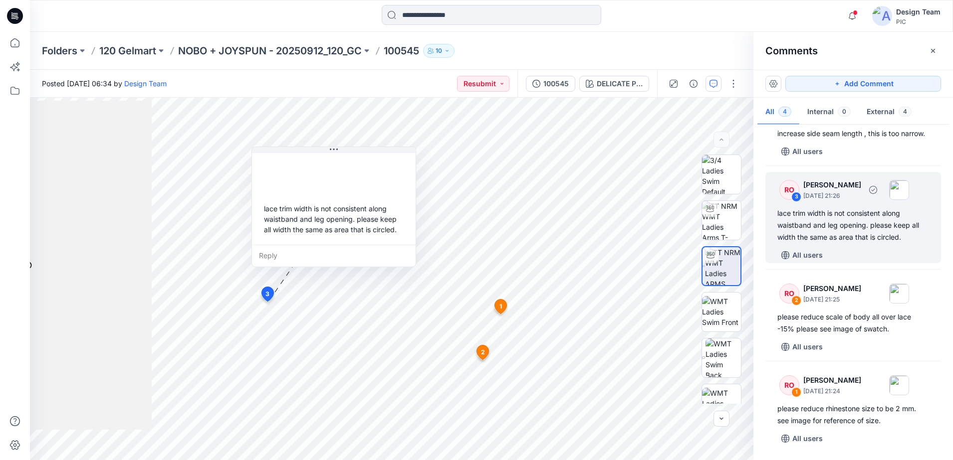
scroll to position [53, 0]
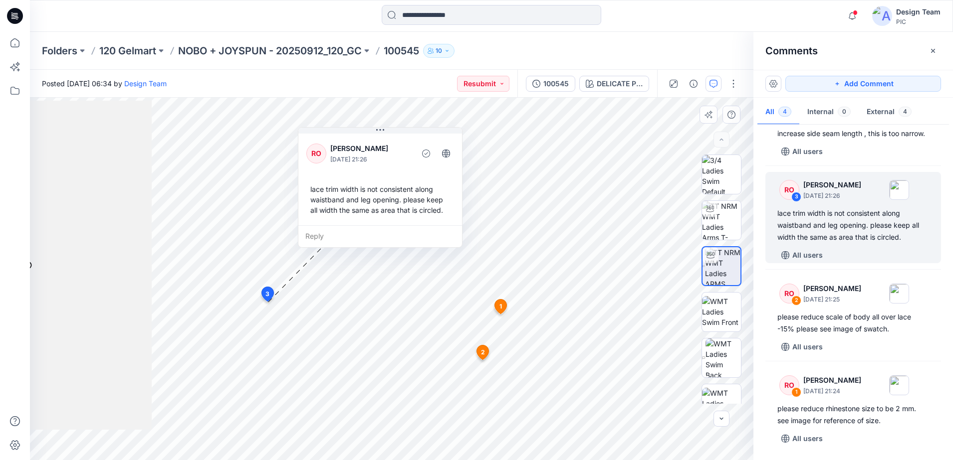
drag, startPoint x: 351, startPoint y: 182, endPoint x: 398, endPoint y: 163, distance: 50.3
click at [398, 163] on p "[DATE] 21:26" at bounding box center [370, 160] width 81 height 10
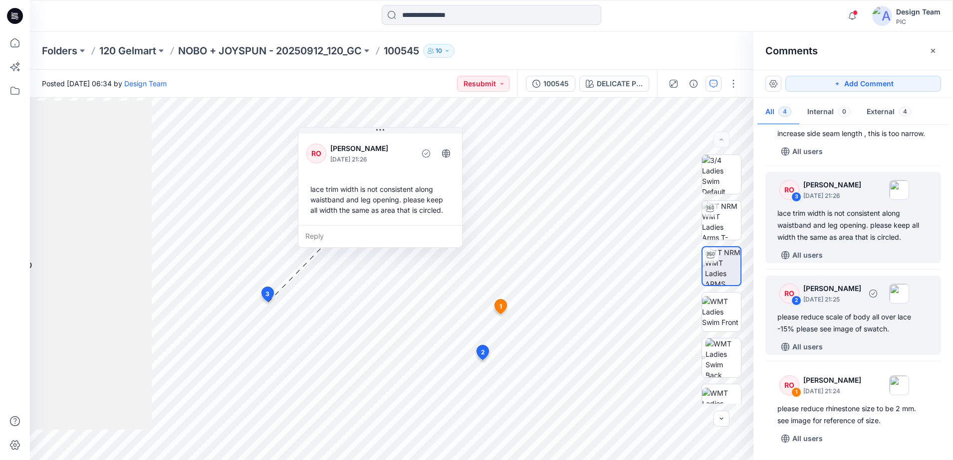
click at [792, 292] on div "RO" at bounding box center [789, 294] width 20 height 20
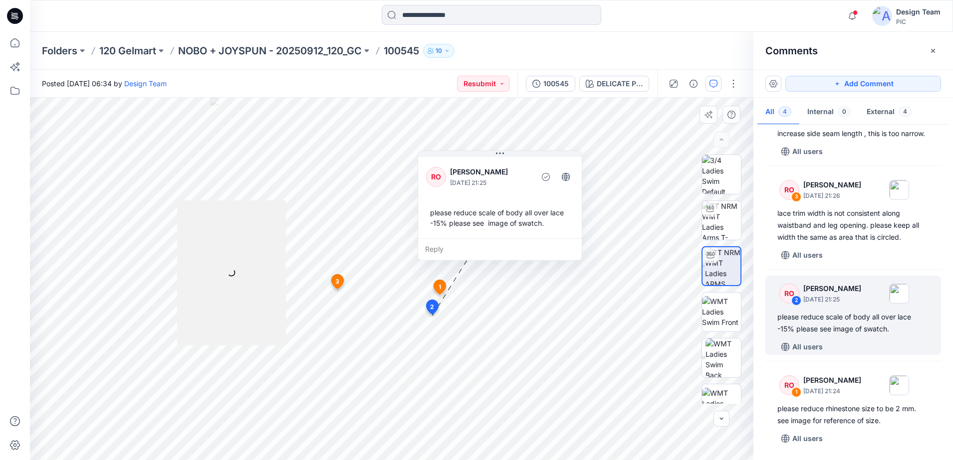
drag, startPoint x: 474, startPoint y: 358, endPoint x: 463, endPoint y: 195, distance: 164.0
click at [463, 195] on div "RO [PERSON_NAME] [DATE] 21:25 please reduce scale of body all over lace -15% pl…" at bounding box center [500, 196] width 164 height 83
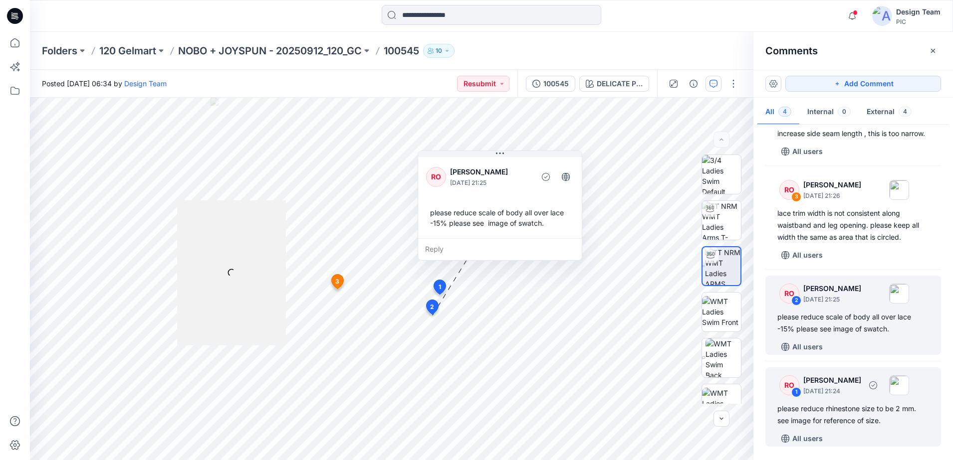
click at [771, 378] on div "RO 1 [PERSON_NAME] [DATE] 21:24 please reduce rhinestone size to be 2 mm. see i…" at bounding box center [853, 407] width 176 height 79
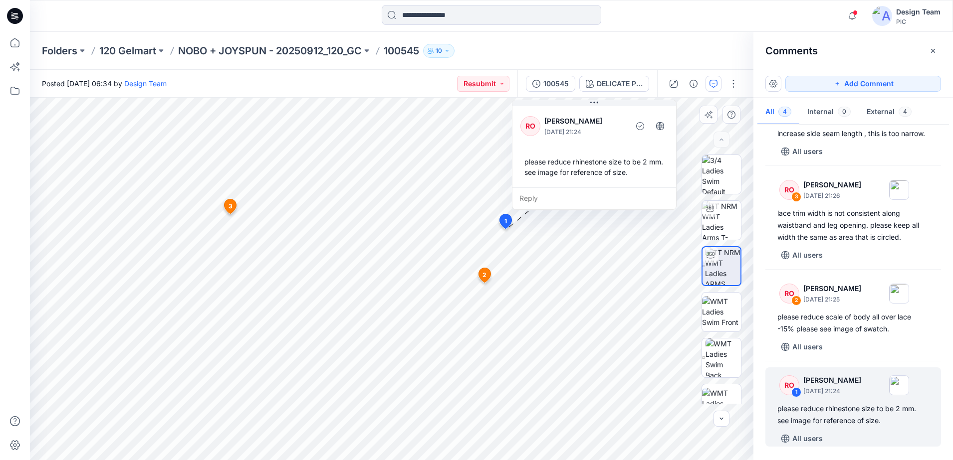
drag, startPoint x: 502, startPoint y: 262, endPoint x: 576, endPoint y: 175, distance: 114.7
click at [576, 175] on div "RO [PERSON_NAME] [DATE] 21:24 please reduce rhinestone size to be 2 mm. see ima…" at bounding box center [594, 155] width 165 height 110
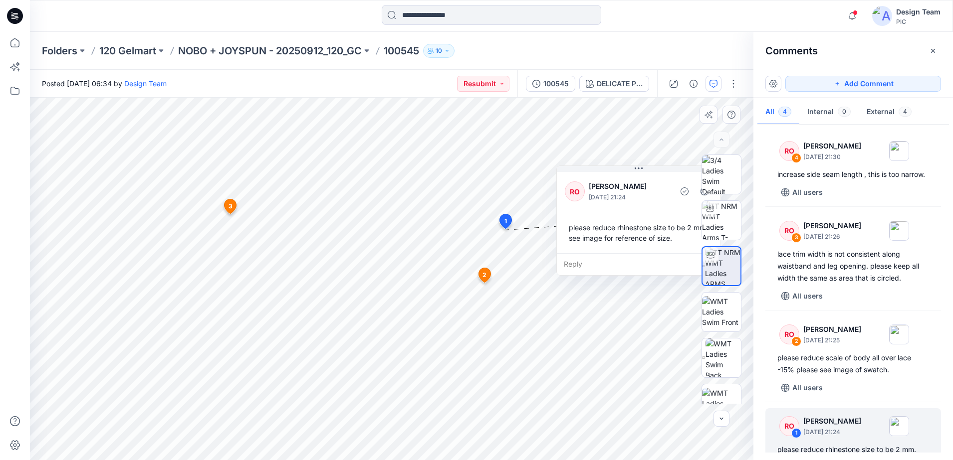
drag, startPoint x: 576, startPoint y: 208, endPoint x: 613, endPoint y: 261, distance: 65.3
click at [613, 261] on div "Reply" at bounding box center [639, 264] width 164 height 22
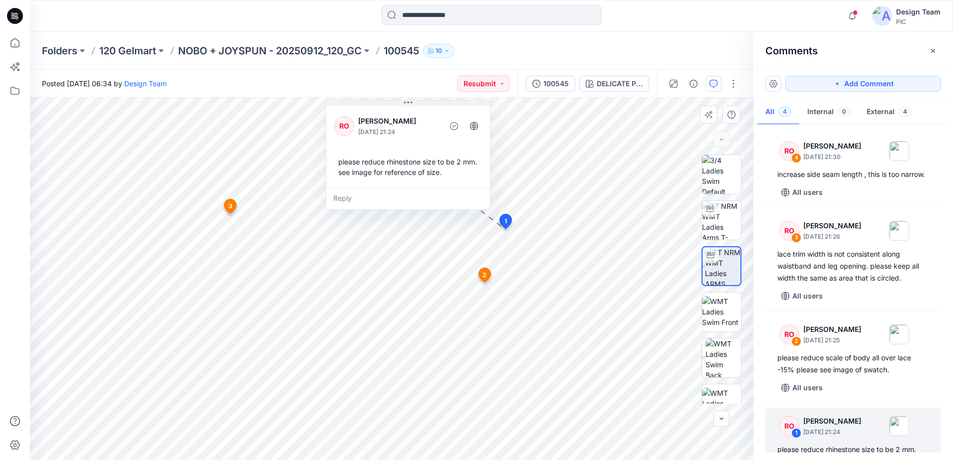
drag, startPoint x: 662, startPoint y: 188, endPoint x: 433, endPoint y: 104, distance: 243.3
click at [433, 104] on div "RO [PERSON_NAME] [DATE] 21:24 please reduce rhinestone size to be 2 mm. see ima…" at bounding box center [408, 155] width 165 height 110
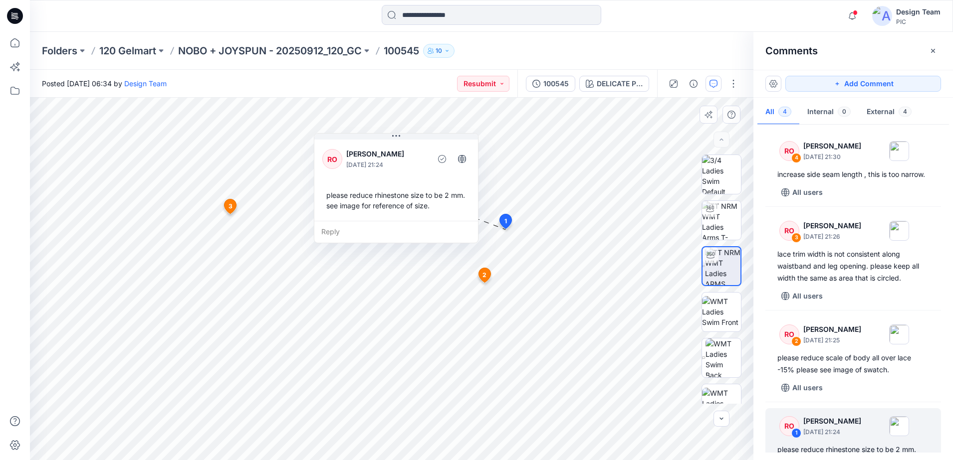
drag, startPoint x: 424, startPoint y: 117, endPoint x: 411, endPoint y: 151, distance: 36.0
click at [411, 151] on p "[PERSON_NAME]" at bounding box center [386, 154] width 81 height 12
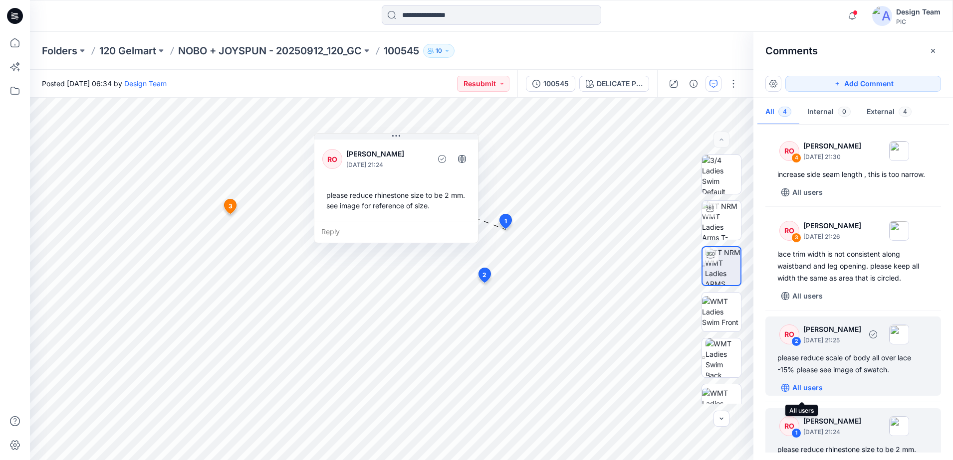
scroll to position [53, 0]
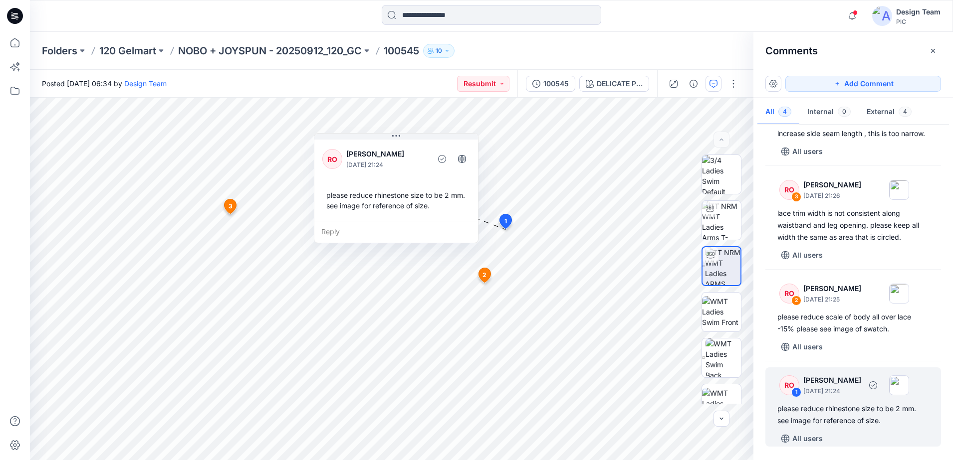
click at [793, 392] on div "1" at bounding box center [796, 393] width 10 height 10
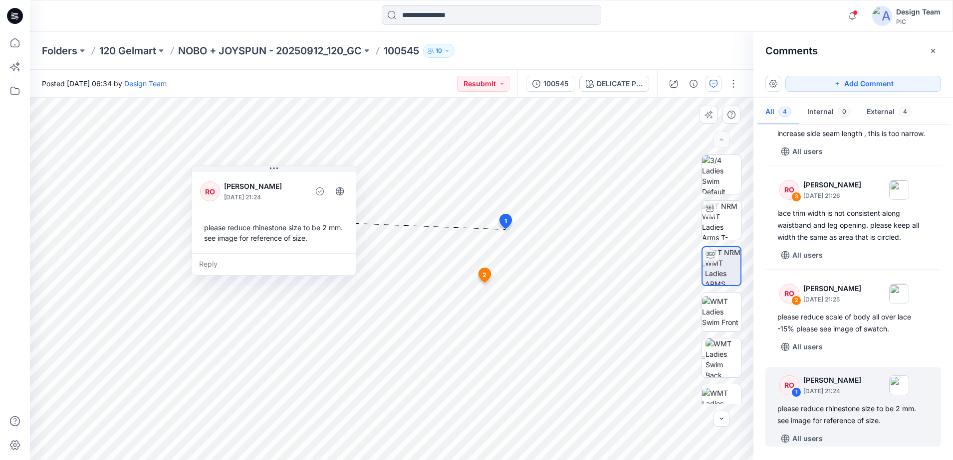
drag, startPoint x: 396, startPoint y: 201, endPoint x: 269, endPoint y: 212, distance: 127.3
click at [269, 212] on div "RO [PERSON_NAME] [DATE] 21:24 please reduce rhinestone size to be 2 mm. see ima…" at bounding box center [274, 211] width 164 height 83
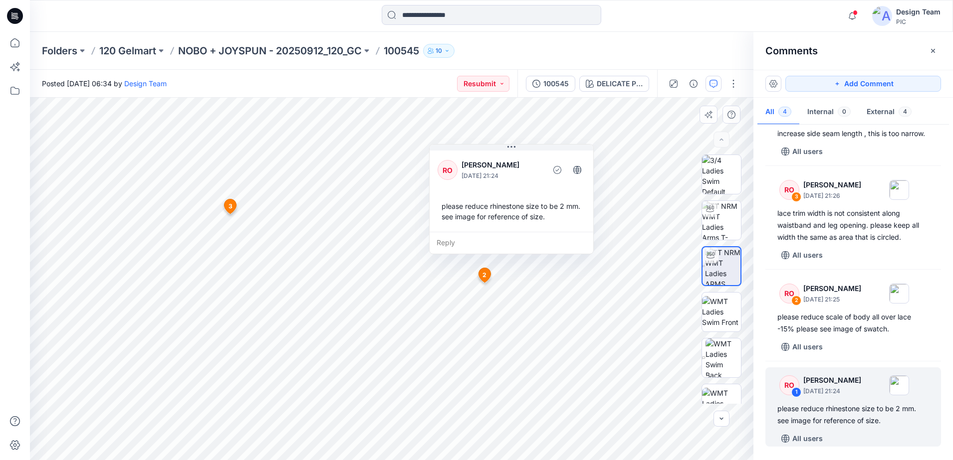
drag, startPoint x: 321, startPoint y: 268, endPoint x: 559, endPoint y: 224, distance: 241.9
click at [559, 232] on div "Reply" at bounding box center [511, 243] width 164 height 22
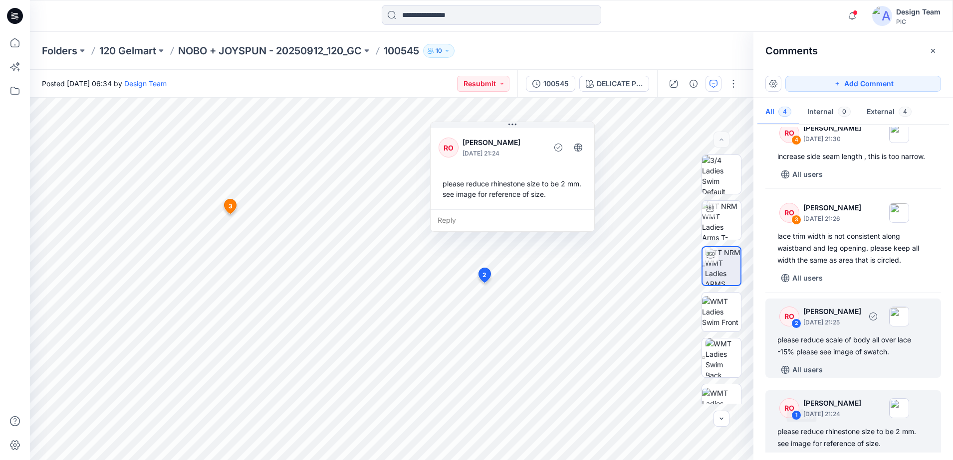
scroll to position [0, 0]
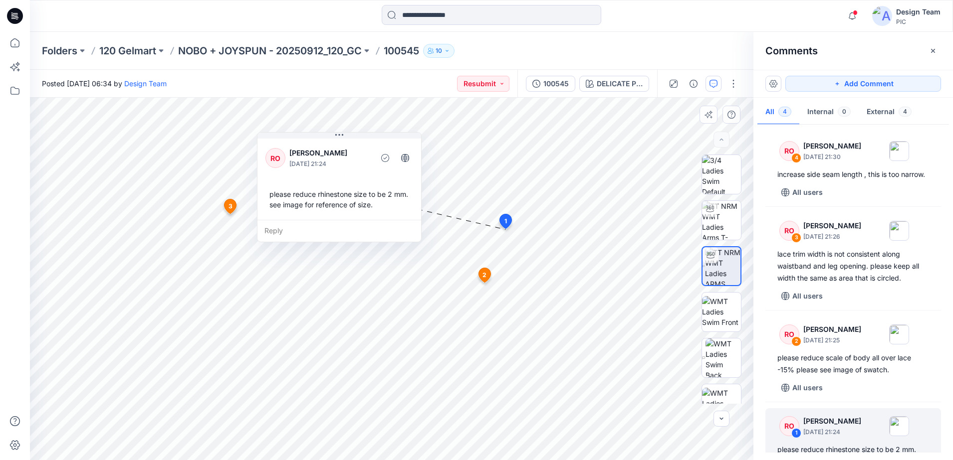
drag, startPoint x: 520, startPoint y: 148, endPoint x: 345, endPoint y: 152, distance: 174.6
click at [345, 152] on p "[PERSON_NAME]" at bounding box center [329, 153] width 81 height 12
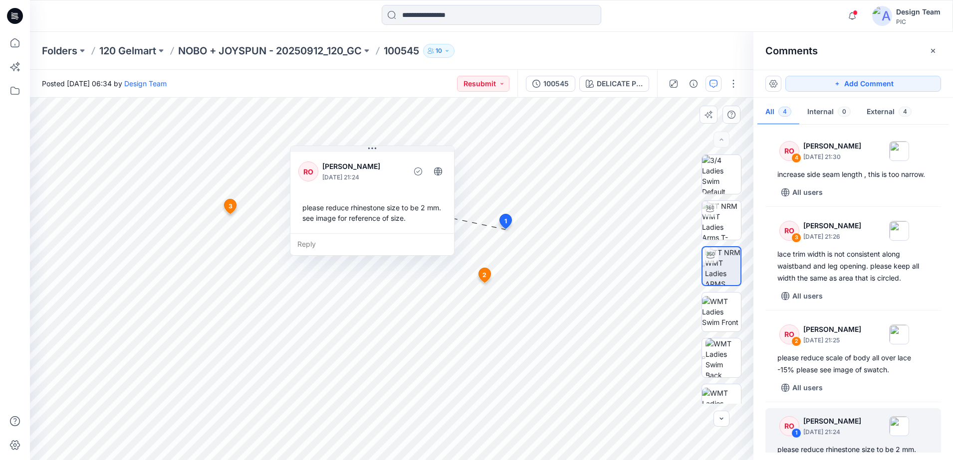
drag, startPoint x: 347, startPoint y: 235, endPoint x: 380, endPoint y: 242, distance: 34.1
click at [380, 243] on div "Reply" at bounding box center [372, 244] width 164 height 22
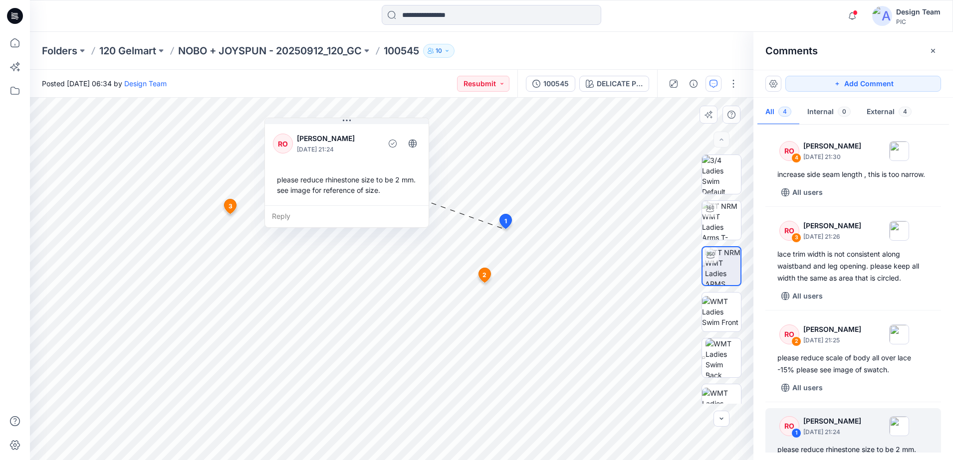
drag, startPoint x: 382, startPoint y: 243, endPoint x: 356, endPoint y: 219, distance: 34.9
click at [356, 219] on div "Reply" at bounding box center [347, 217] width 164 height 22
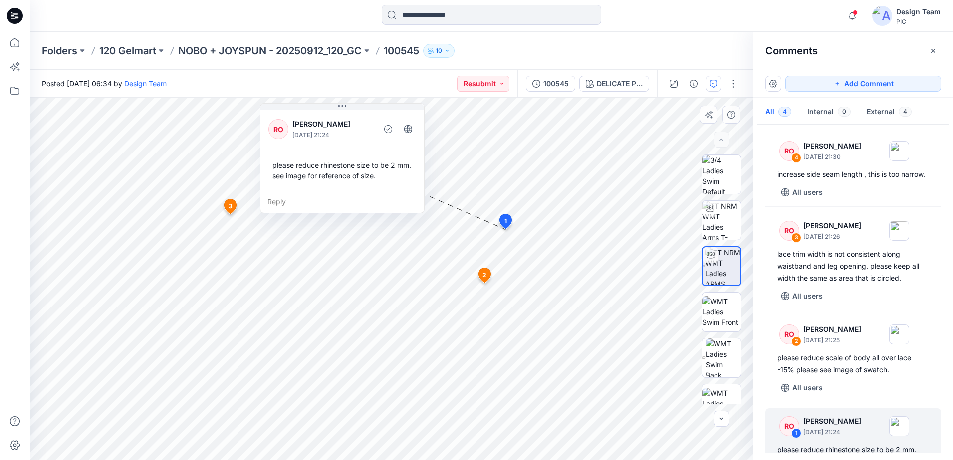
drag, startPoint x: 356, startPoint y: 219, endPoint x: 353, endPoint y: 206, distance: 14.4
click at [353, 206] on div "Reply" at bounding box center [342, 202] width 164 height 22
